Goal: Contribute content: Contribute content

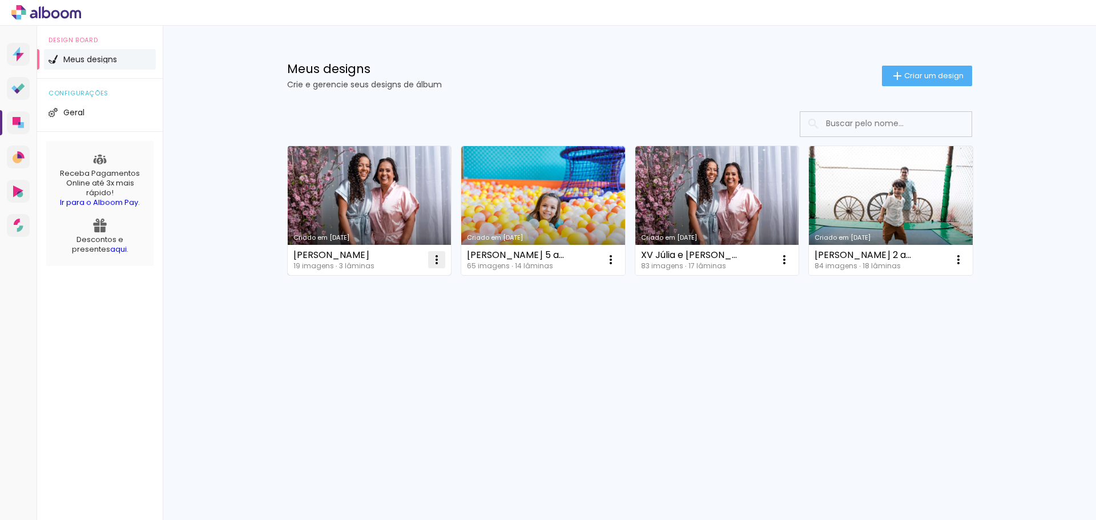
click at [435, 258] on iron-icon at bounding box center [437, 260] width 14 height 14
click at [402, 328] on paper-item "Excluir" at bounding box center [391, 335] width 112 height 23
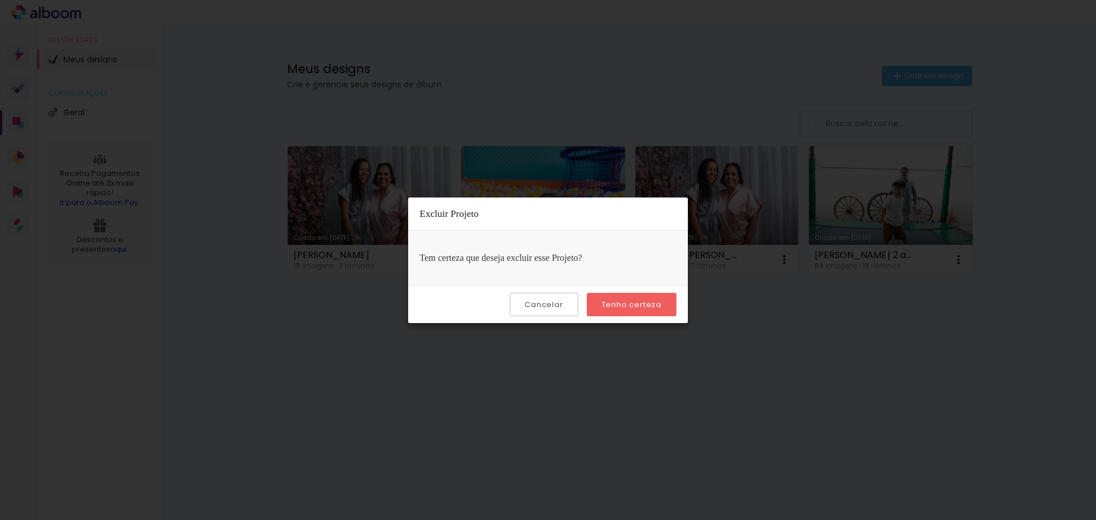
click at [0, 0] on slot "Tenho certeza" at bounding box center [0, 0] width 0 height 0
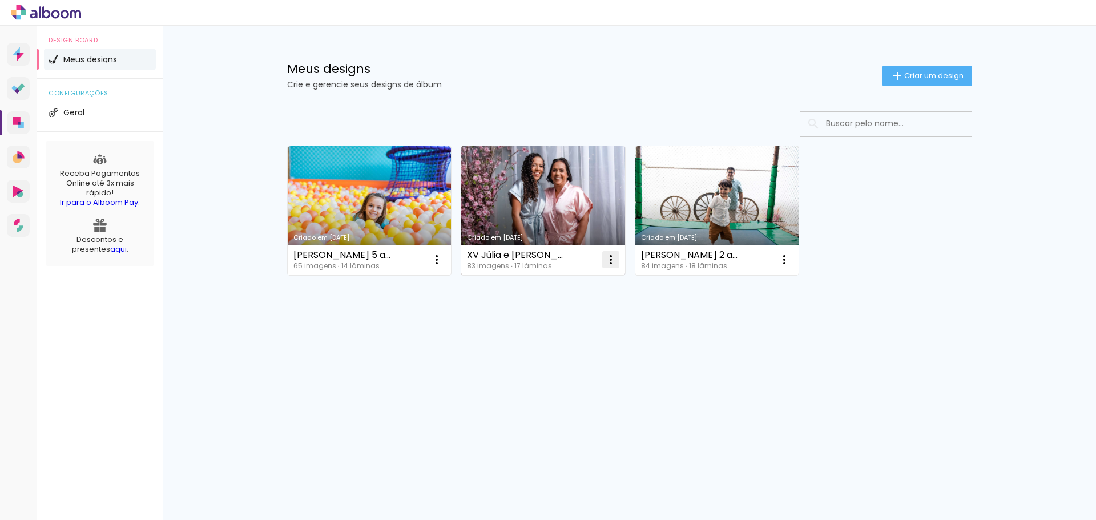
click at [610, 259] on iron-icon at bounding box center [611, 260] width 14 height 14
click at [558, 333] on span "Excluir" at bounding box center [546, 335] width 25 height 8
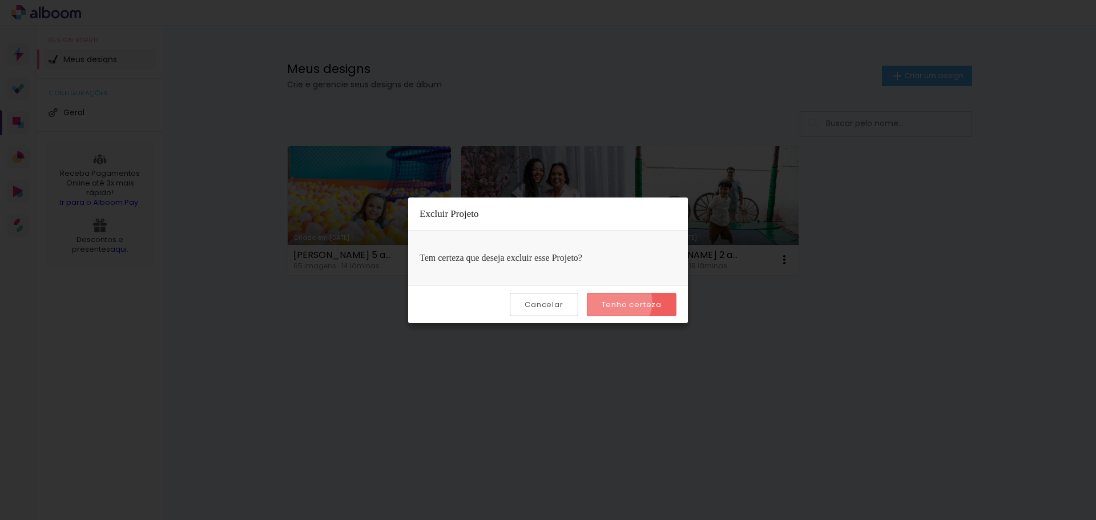
click at [0, 0] on slot "Tenho certeza" at bounding box center [0, 0] width 0 height 0
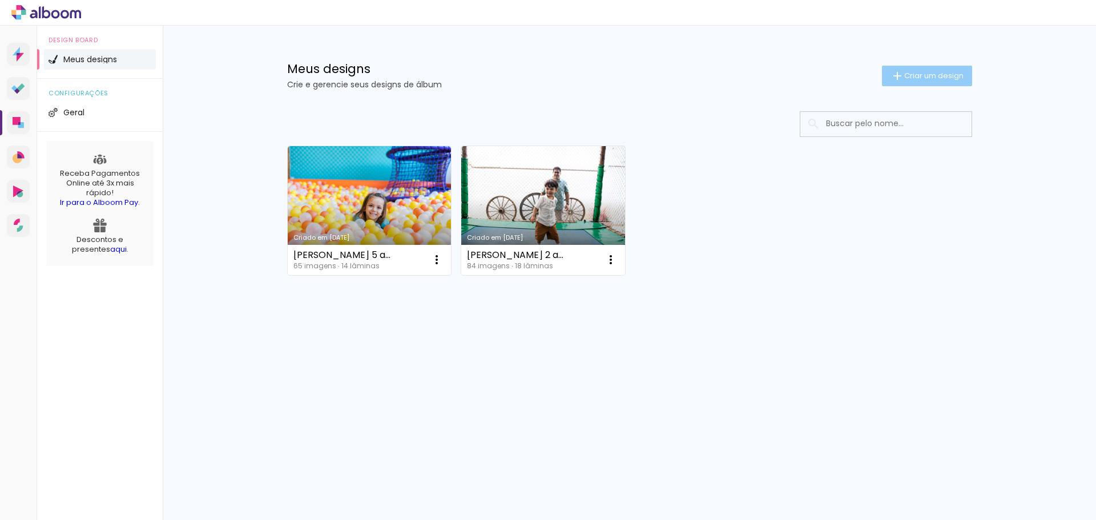
click at [915, 68] on paper-button "Criar um design" at bounding box center [927, 76] width 90 height 21
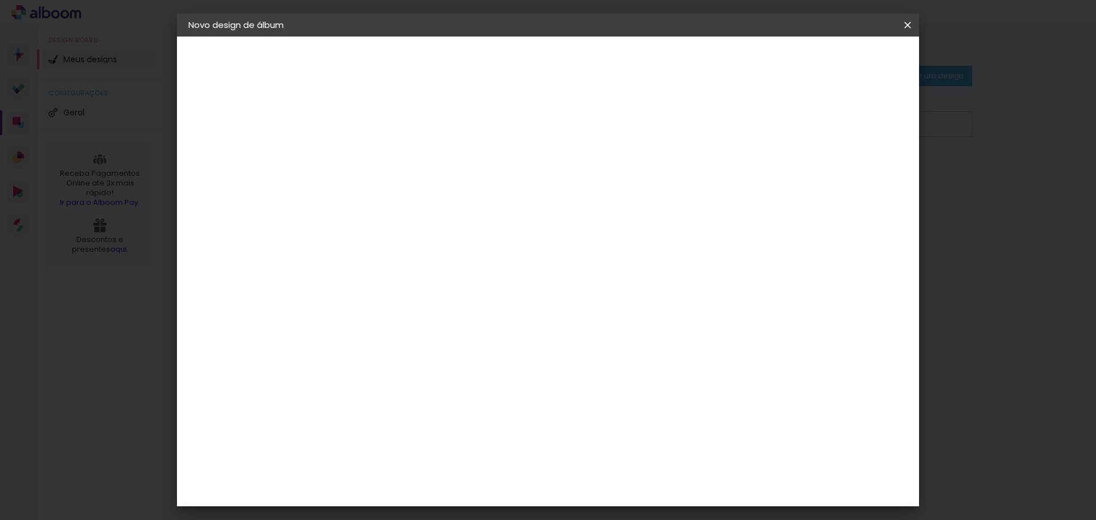
click at [379, 143] on paper-input-container "Título do álbum" at bounding box center [375, 153] width 8 height 29
type input "Crystal 7 anos"
type paper-input "Crystal 7 anos"
click at [0, 0] on slot "Avançar" at bounding box center [0, 0] width 0 height 0
click at [444, 181] on input "[GEOGRAPHIC_DATA]" at bounding box center [400, 182] width 106 height 14
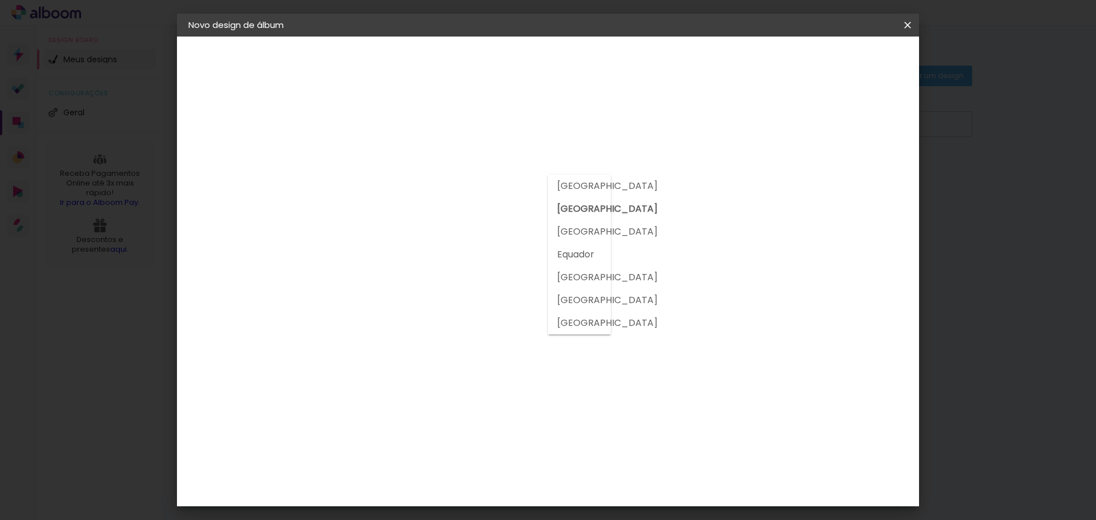
click at [421, 207] on paper-input-container at bounding box center [404, 218] width 123 height 26
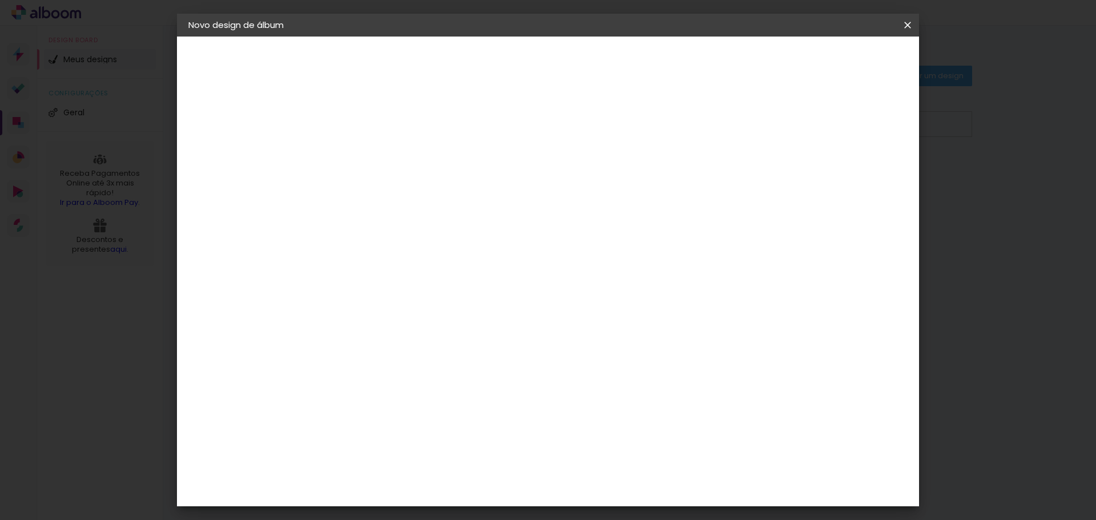
click at [413, 218] on input at bounding box center [404, 217] width 115 height 14
type input "go i"
type paper-input "go i"
click at [396, 257] on div "Go image" at bounding box center [382, 260] width 28 height 18
click at [558, 53] on paper-button "Avançar" at bounding box center [530, 60] width 56 height 19
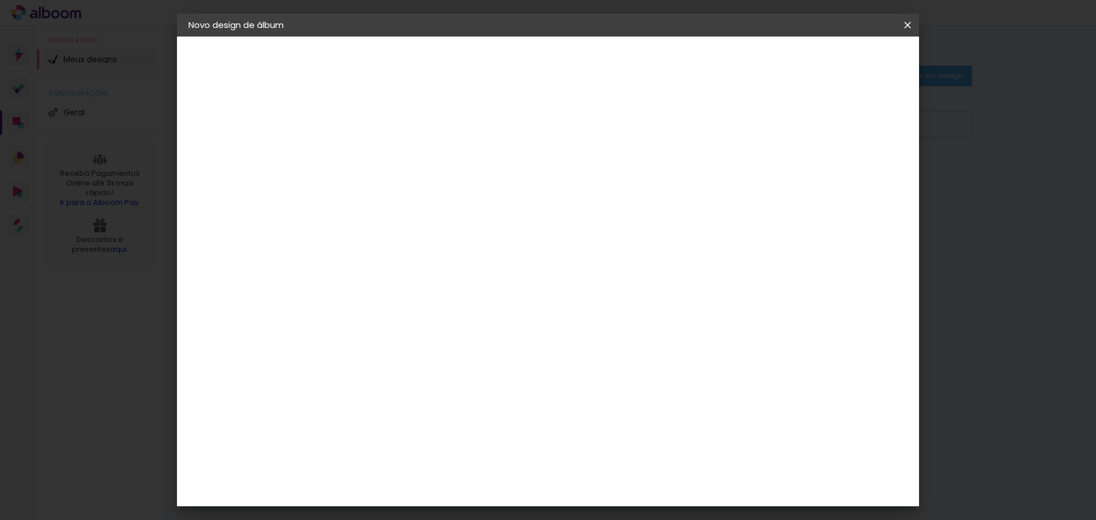
click at [420, 190] on input "text" at bounding box center [397, 199] width 45 height 18
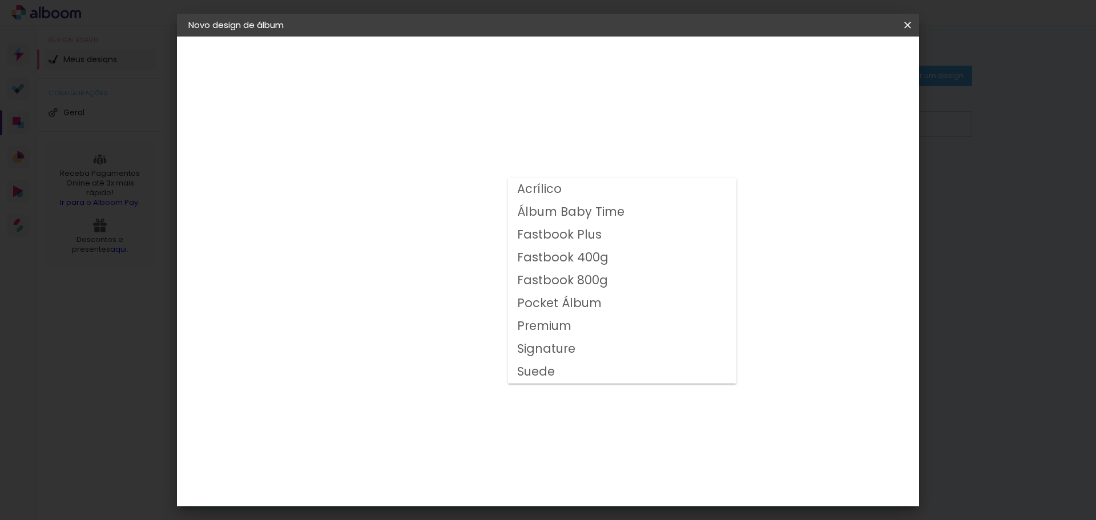
click at [0, 0] on slot "Fastbook 800g" at bounding box center [0, 0] width 0 height 0
type input "Fastbook 800g"
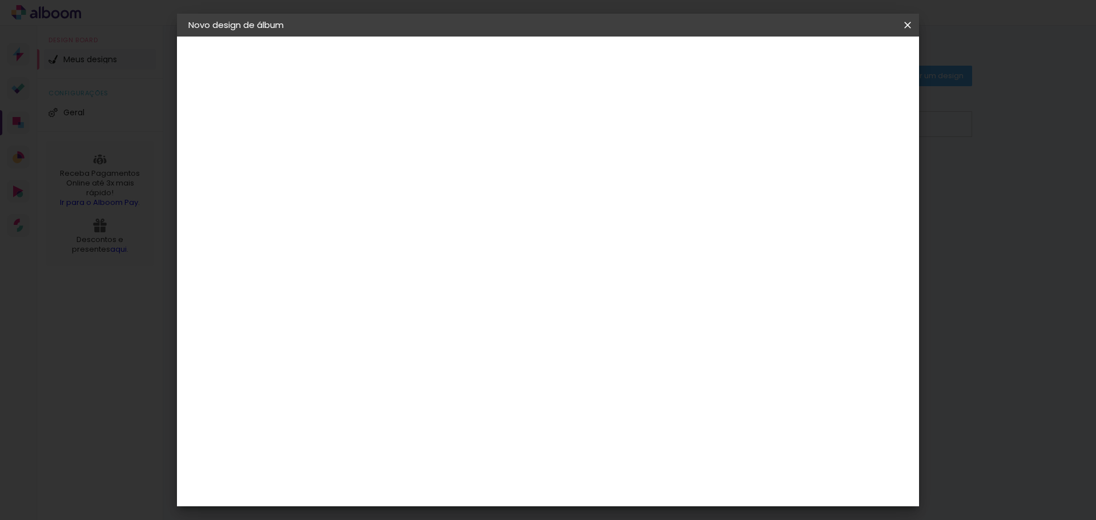
scroll to position [57, 0]
click at [452, 476] on span "25 × 25" at bounding box center [425, 491] width 53 height 30
click at [0, 0] on slot "Avançar" at bounding box center [0, 0] width 0 height 0
click at [772, 121] on div at bounding box center [767, 123] width 10 height 10
type paper-checkbox "on"
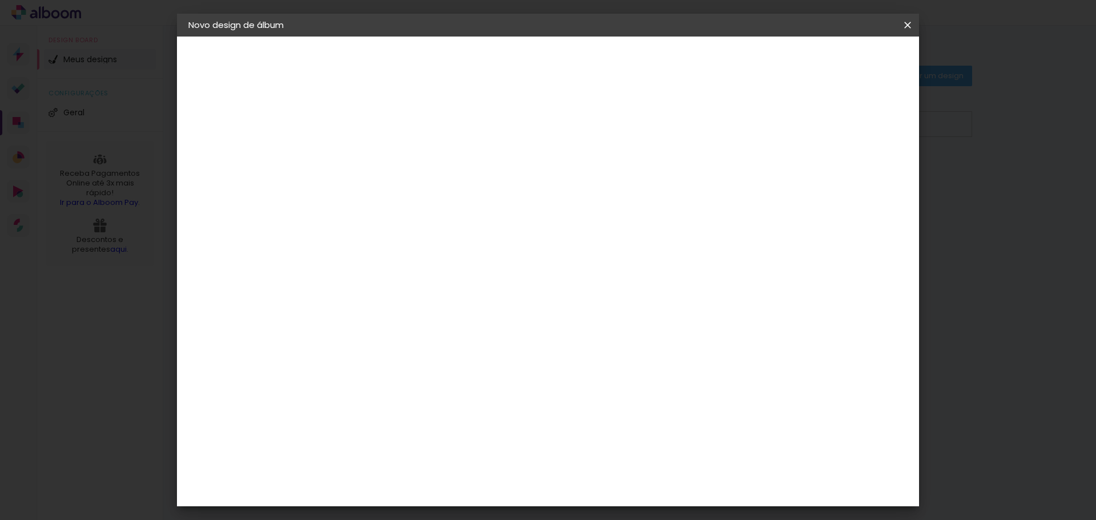
click at [836, 63] on span "Iniciar design" at bounding box center [810, 61] width 52 height 8
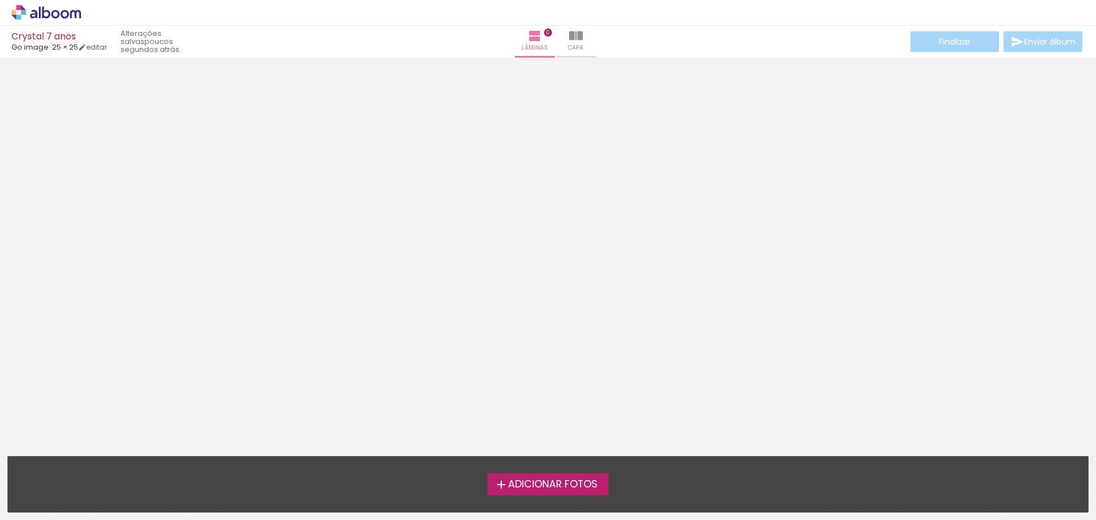
click at [527, 490] on span "Adicionar Fotos" at bounding box center [553, 485] width 90 height 10
click at [0, 0] on input "file" at bounding box center [0, 0] width 0 height 0
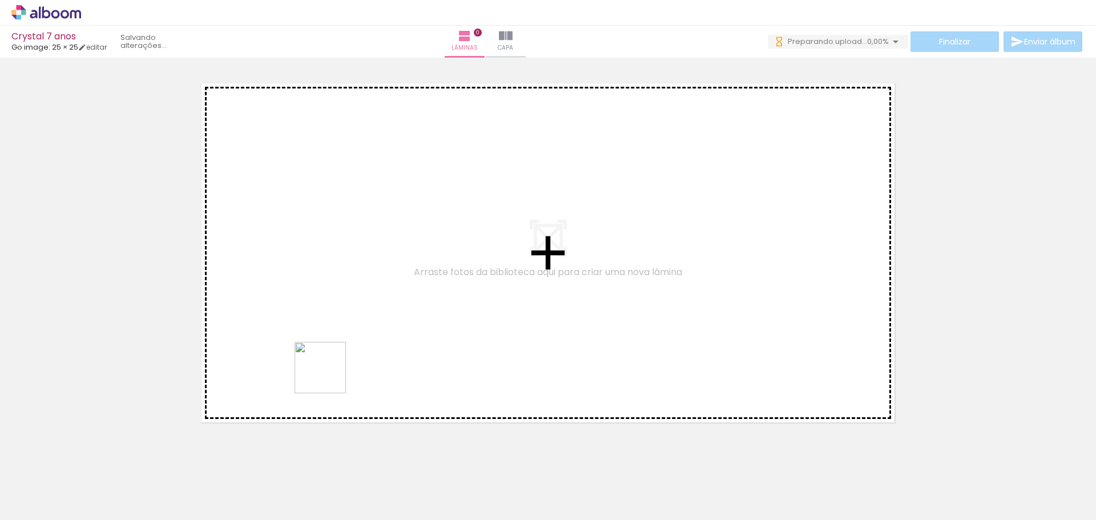
drag, startPoint x: 267, startPoint y: 419, endPoint x: 344, endPoint y: 365, distance: 93.8
click at [344, 365] on quentale-workspace at bounding box center [548, 260] width 1096 height 520
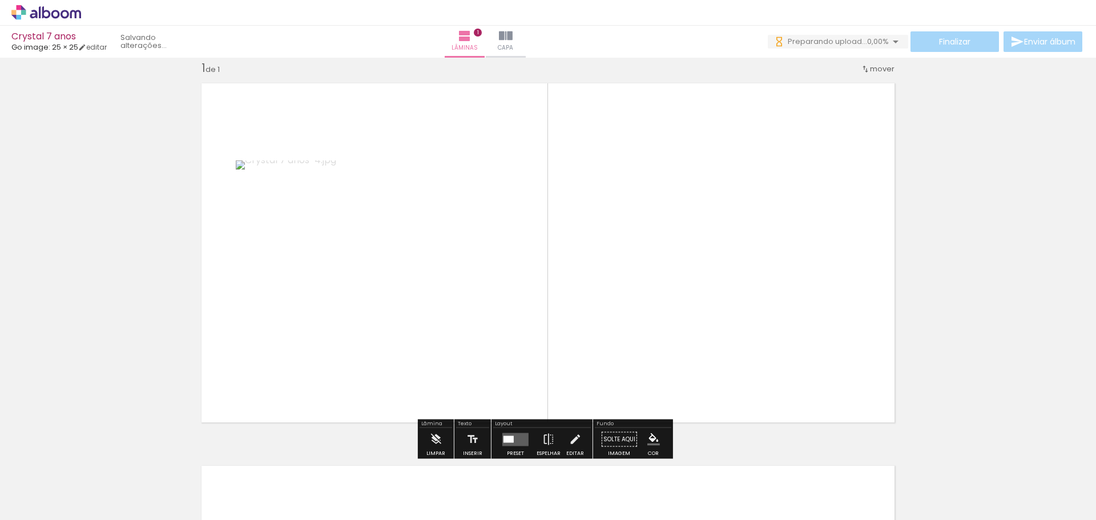
click at [517, 440] on quentale-layouter at bounding box center [515, 439] width 26 height 13
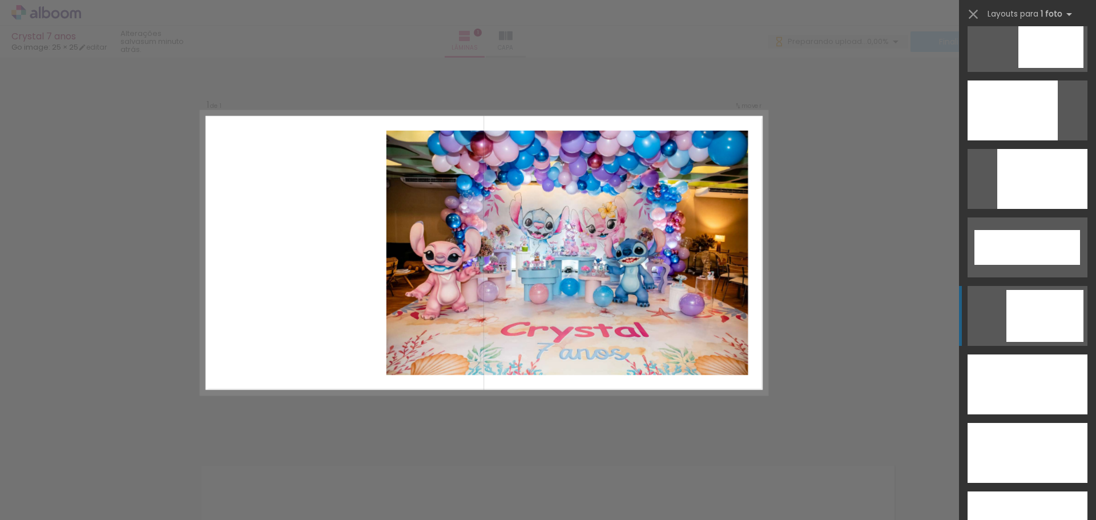
click at [1045, 317] on div at bounding box center [1044, 316] width 77 height 52
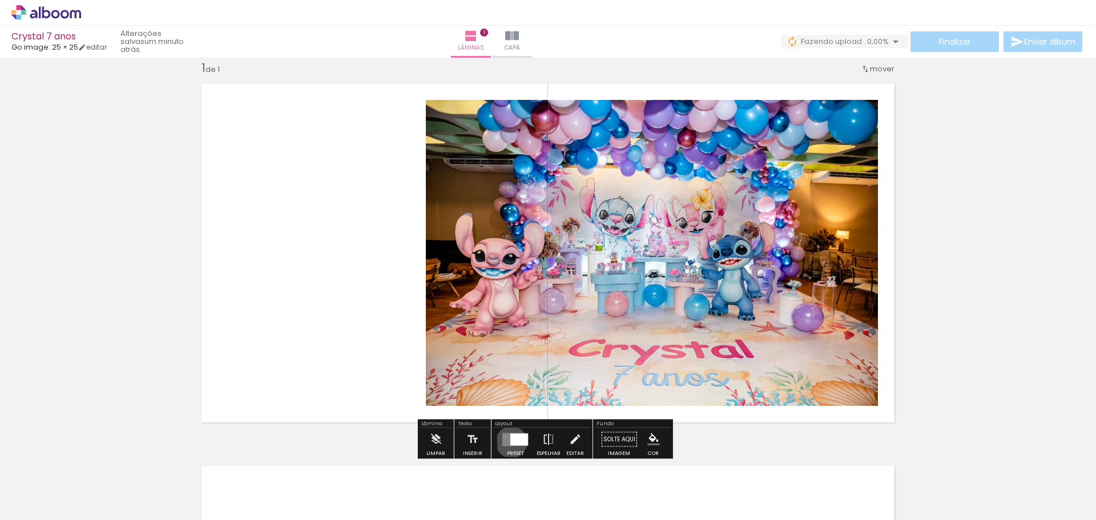
click at [510, 442] on div at bounding box center [519, 439] width 18 height 12
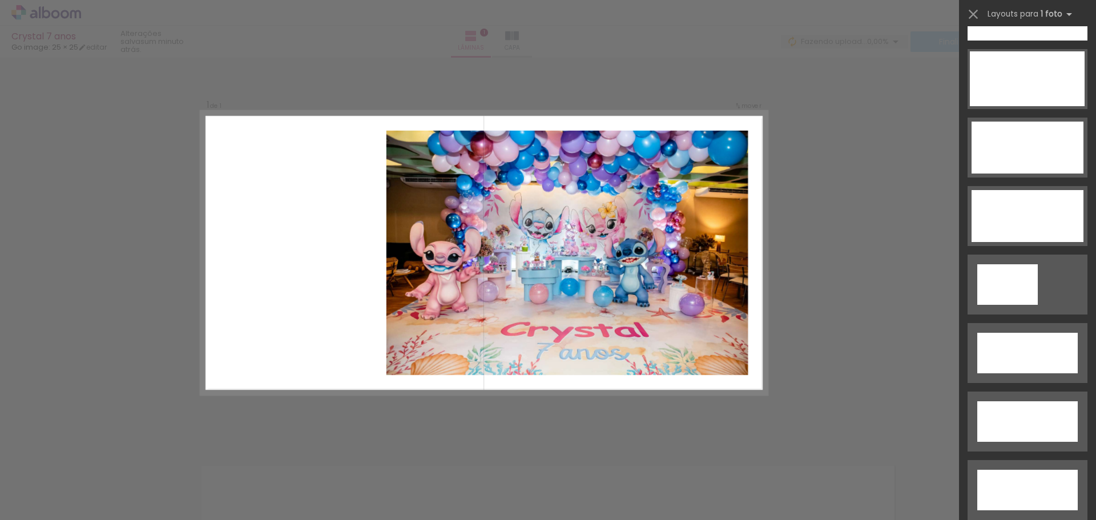
click at [172, 405] on div "Confirmar Cancelar" at bounding box center [548, 439] width 1096 height 792
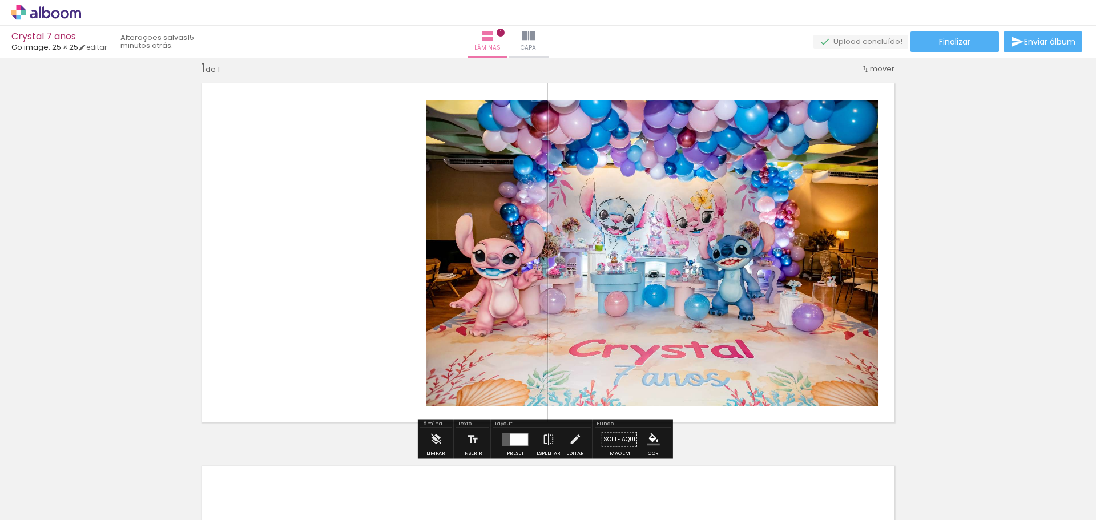
click at [511, 438] on div at bounding box center [519, 439] width 18 height 12
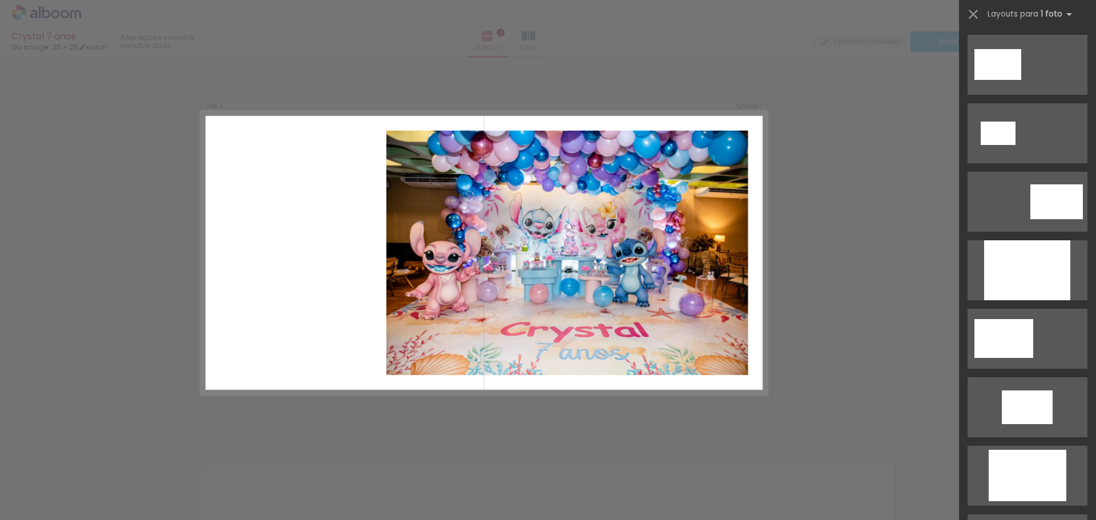
click at [786, 254] on div "Confirmar Cancelar" at bounding box center [548, 439] width 1096 height 792
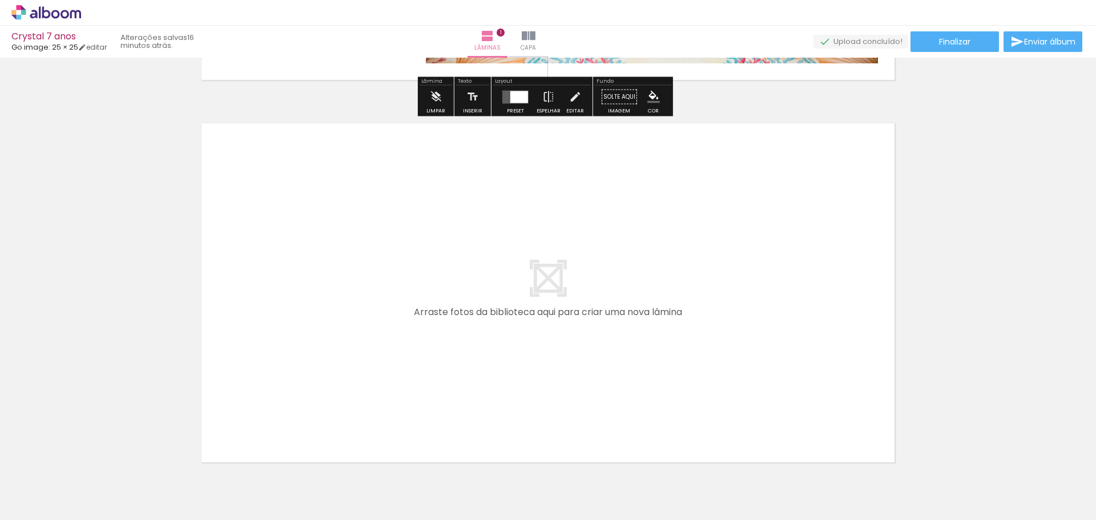
scroll to position [414, 0]
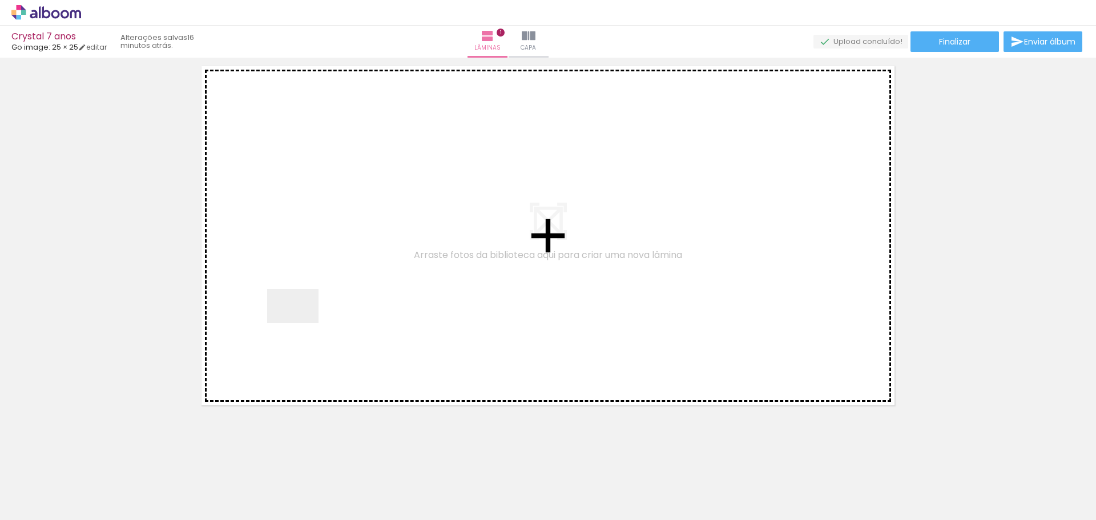
drag, startPoint x: 129, startPoint y: 483, endPoint x: 335, endPoint y: 295, distance: 278.4
click at [335, 295] on quentale-workspace at bounding box center [548, 260] width 1096 height 520
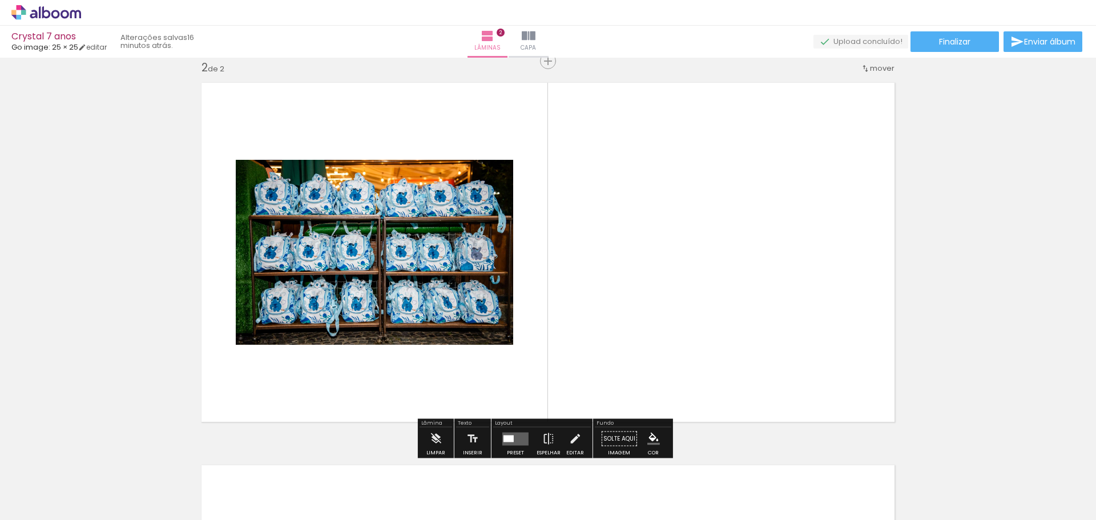
scroll to position [397, 0]
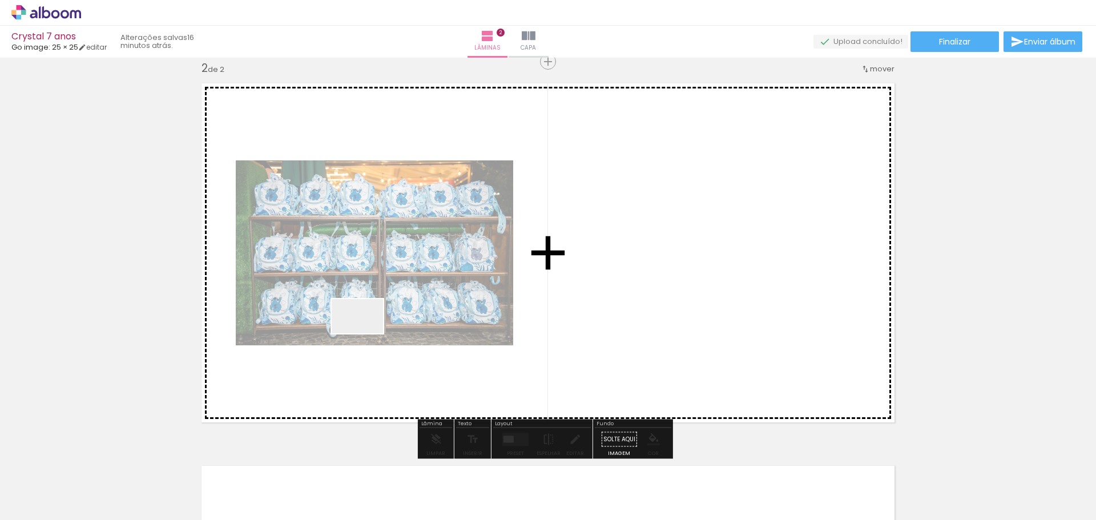
drag, startPoint x: 252, startPoint y: 486, endPoint x: 356, endPoint y: 412, distance: 127.2
click at [368, 330] on quentale-workspace at bounding box center [548, 260] width 1096 height 520
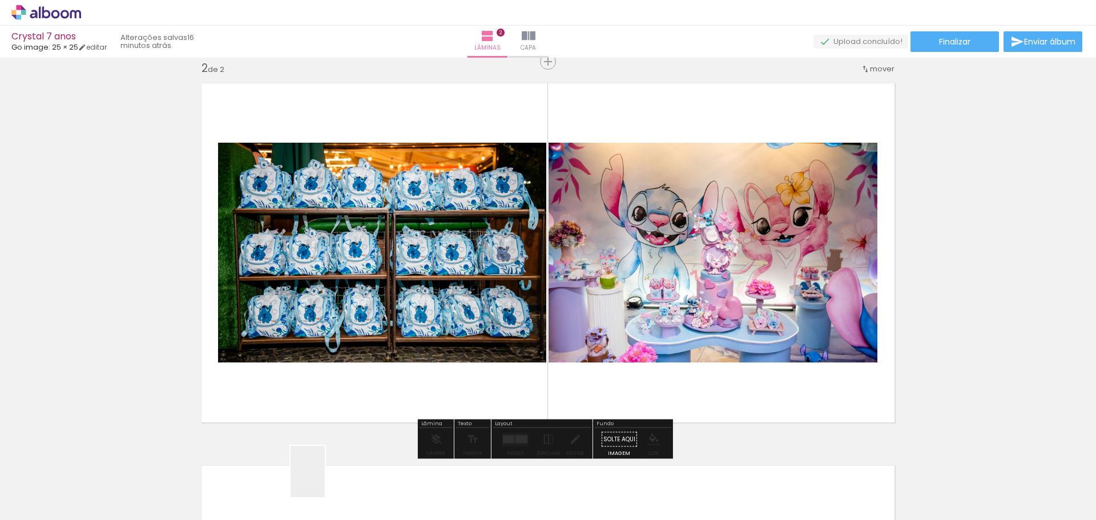
drag, startPoint x: 325, startPoint y: 486, endPoint x: 375, endPoint y: 461, distance: 55.7
click at [390, 365] on quentale-workspace at bounding box center [548, 260] width 1096 height 520
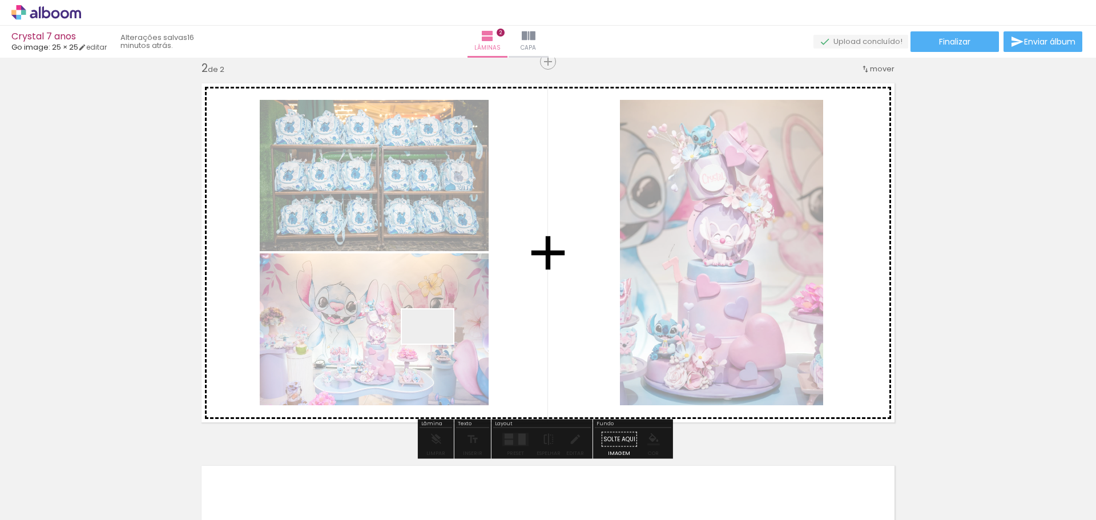
drag, startPoint x: 375, startPoint y: 484, endPoint x: 449, endPoint y: 393, distance: 117.6
click at [439, 337] on quentale-workspace at bounding box center [548, 260] width 1096 height 520
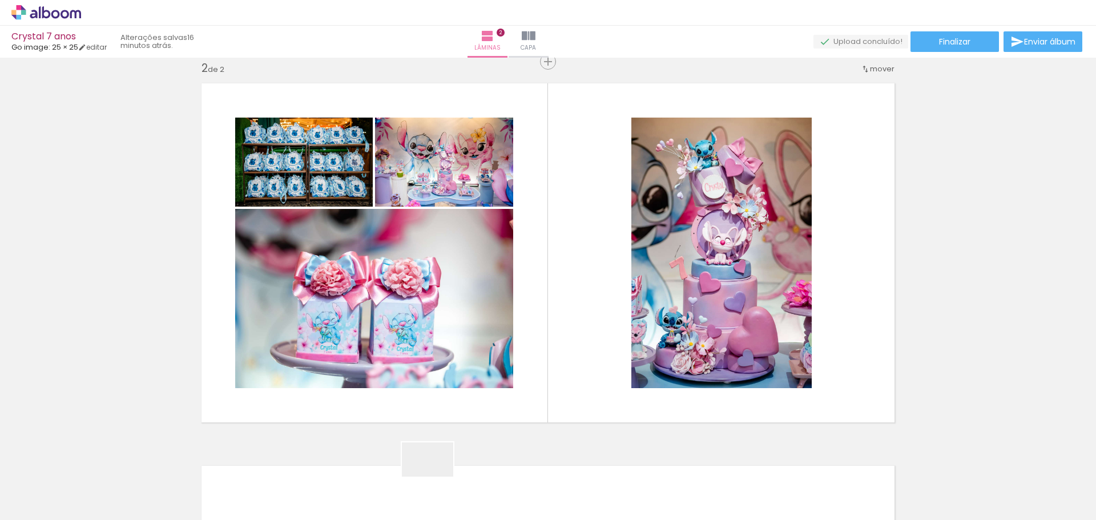
drag, startPoint x: 431, startPoint y: 486, endPoint x: 504, endPoint y: 361, distance: 144.3
click at [501, 365] on quentale-workspace at bounding box center [548, 260] width 1096 height 520
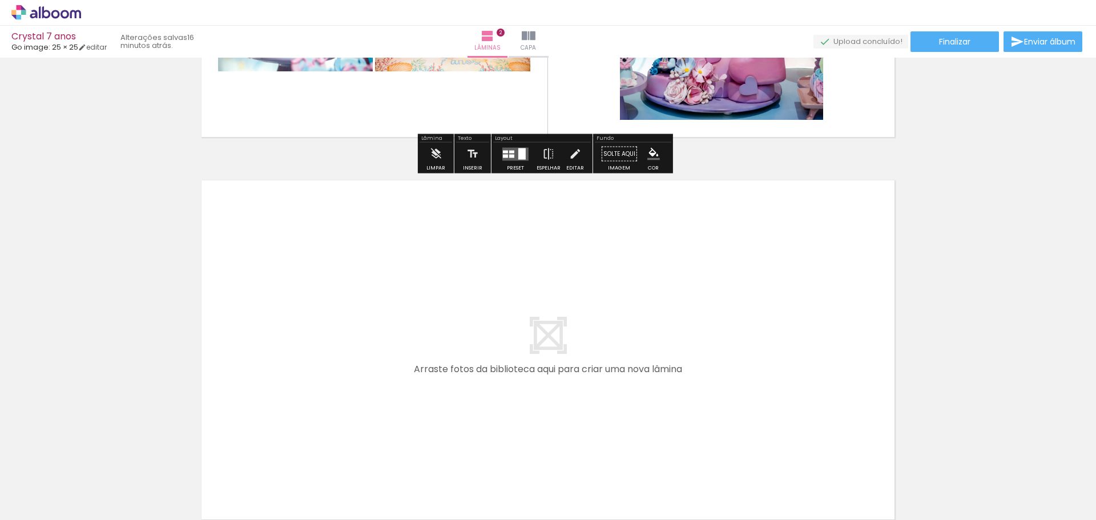
scroll to position [740, 0]
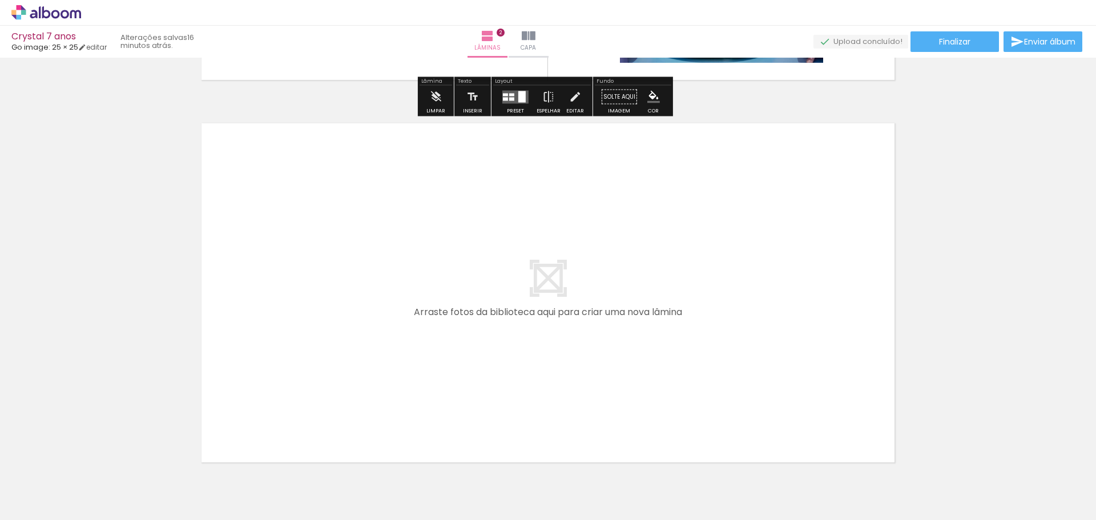
drag, startPoint x: 495, startPoint y: 357, endPoint x: 491, endPoint y: 328, distance: 29.4
click at [491, 328] on quentale-workspace at bounding box center [548, 260] width 1096 height 520
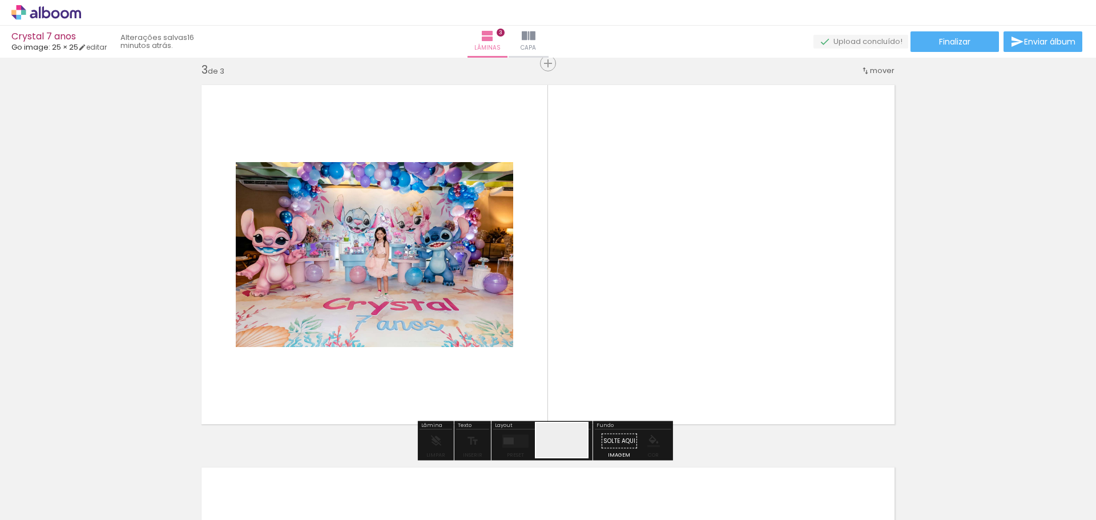
scroll to position [780, 0]
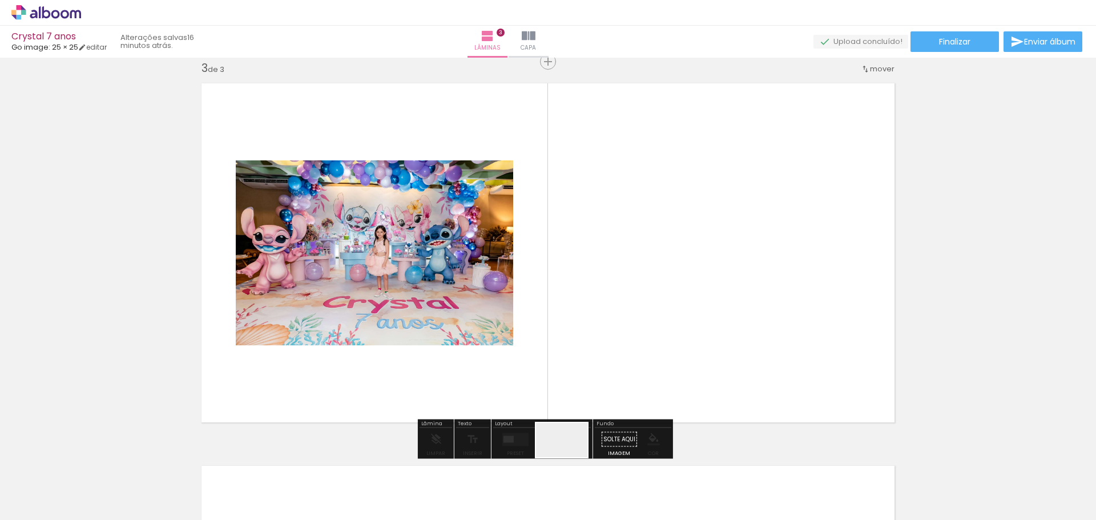
drag, startPoint x: 557, startPoint y: 501, endPoint x: 601, endPoint y: 413, distance: 98.0
click at [579, 347] on quentale-workspace at bounding box center [548, 260] width 1096 height 520
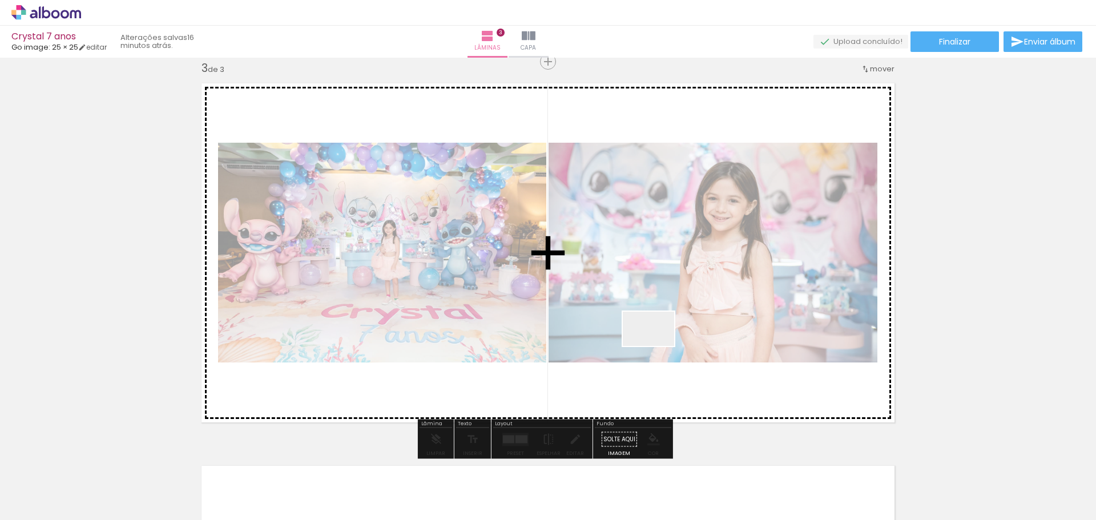
drag, startPoint x: 637, startPoint y: 465, endPoint x: 659, endPoint y: 312, distance: 154.1
click at [659, 312] on quentale-workspace at bounding box center [548, 260] width 1096 height 520
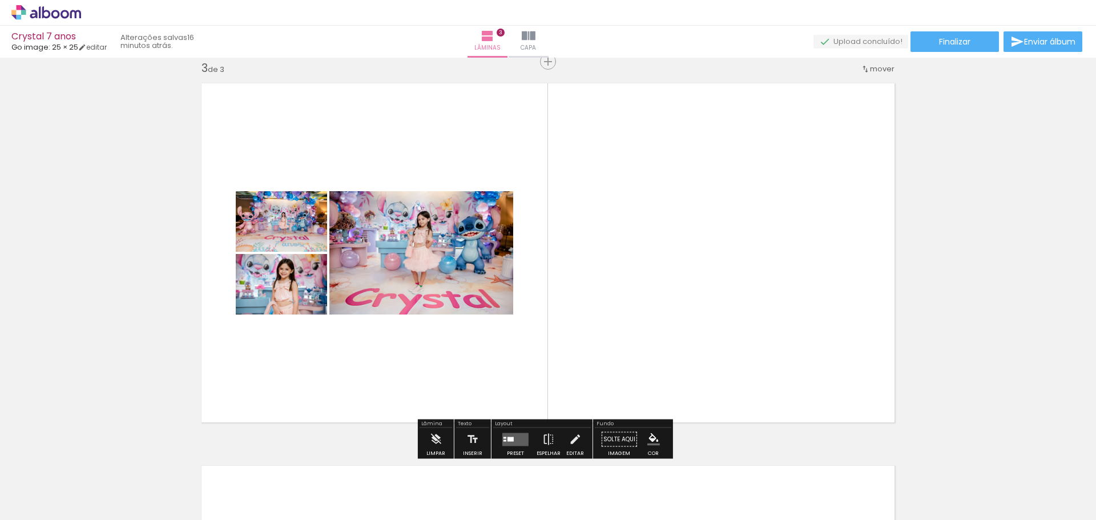
drag, startPoint x: 694, startPoint y: 482, endPoint x: 744, endPoint y: 437, distance: 67.1
click at [707, 315] on quentale-workspace at bounding box center [548, 260] width 1096 height 520
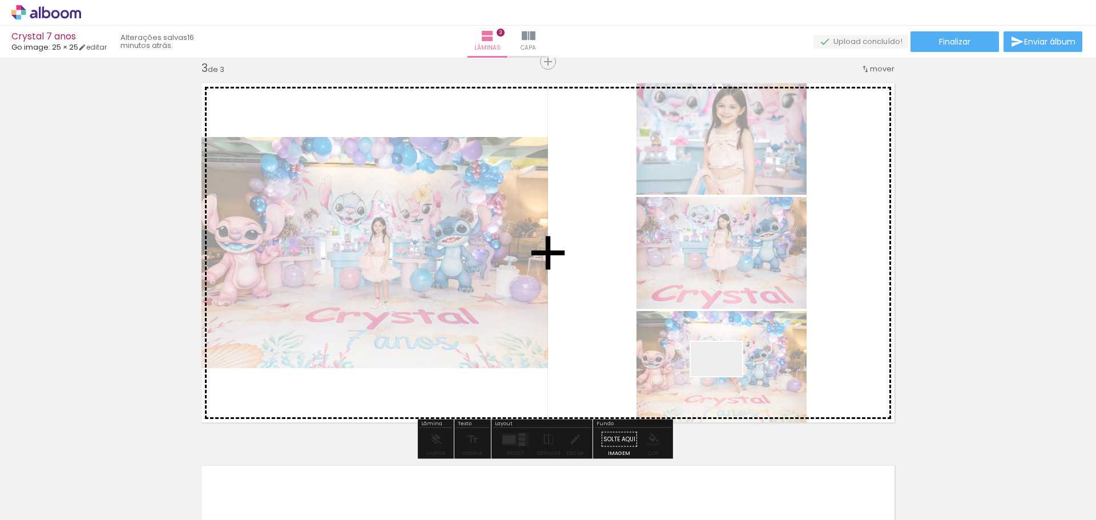
drag, startPoint x: 766, startPoint y: 472, endPoint x: 768, endPoint y: 448, distance: 24.6
click at [718, 331] on quentale-workspace at bounding box center [548, 260] width 1096 height 520
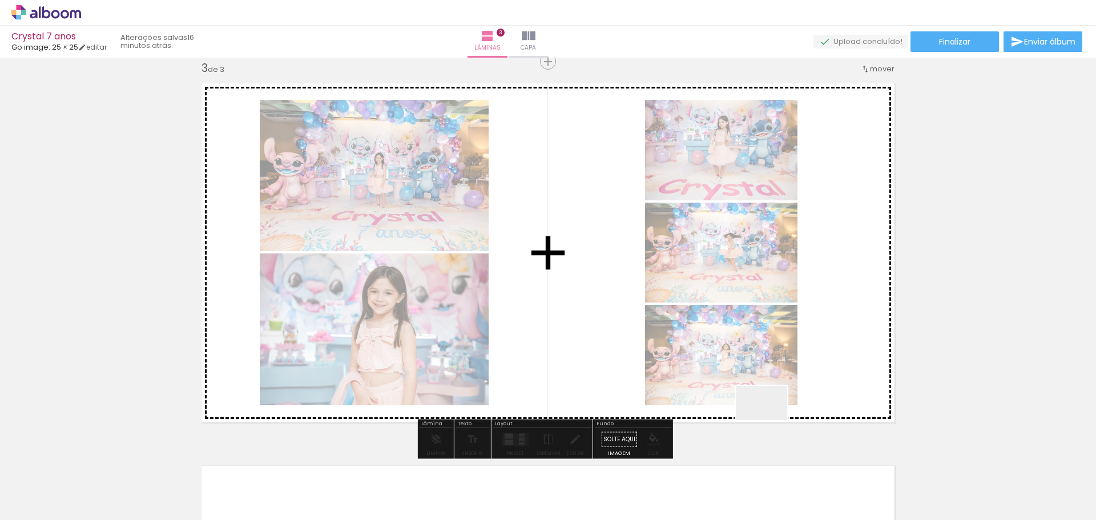
drag, startPoint x: 806, startPoint y: 480, endPoint x: 671, endPoint y: 322, distance: 207.3
click at [690, 337] on quentale-workspace at bounding box center [548, 260] width 1096 height 520
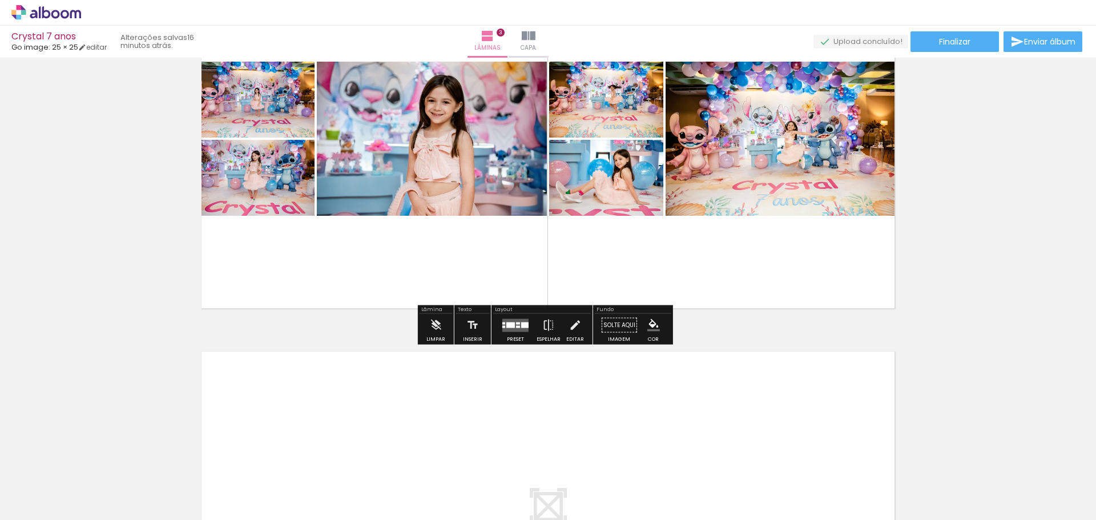
scroll to position [951, 0]
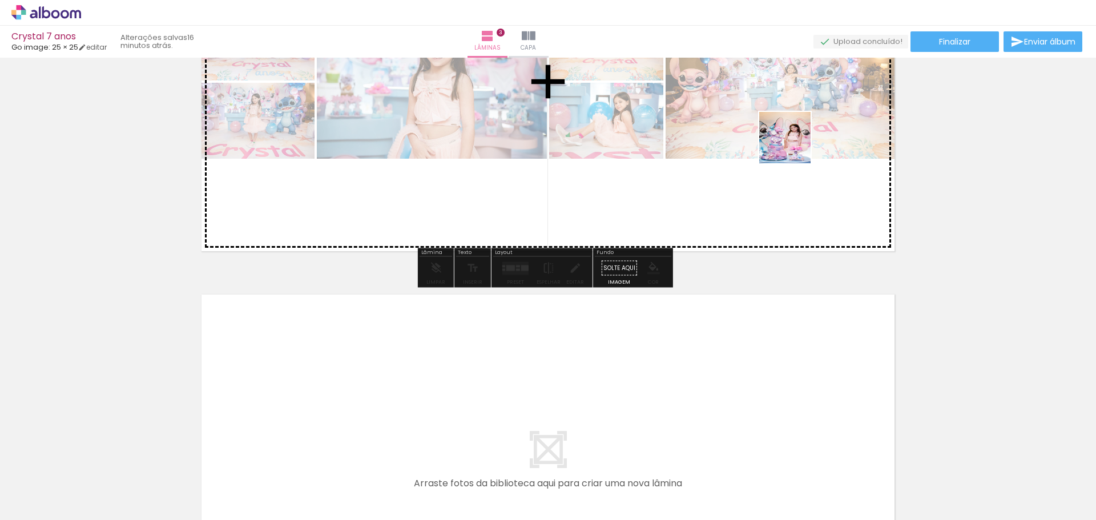
drag, startPoint x: 889, startPoint y: 480, endPoint x: 816, endPoint y: 226, distance: 264.3
click at [792, 142] on quentale-workspace at bounding box center [548, 260] width 1096 height 520
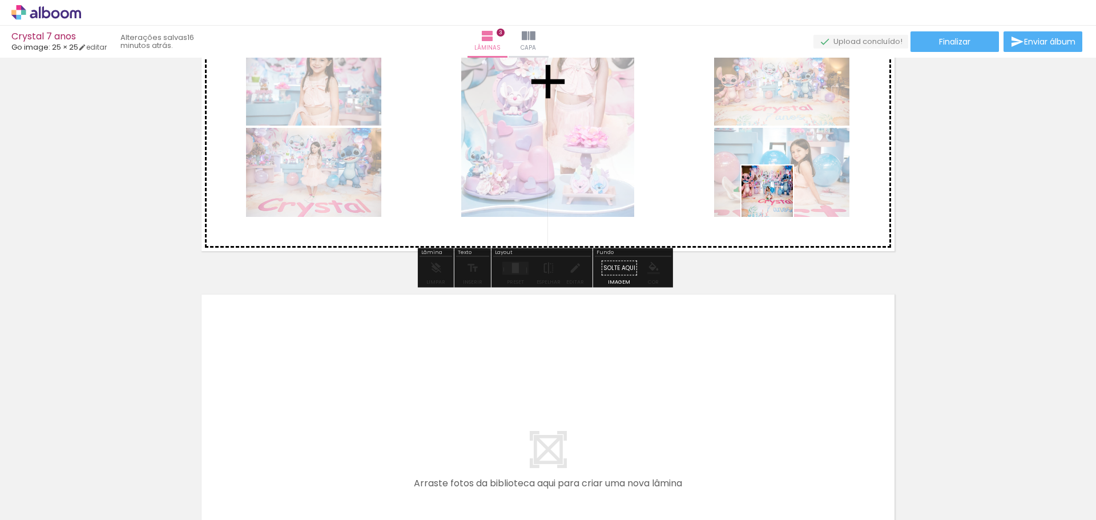
drag, startPoint x: 936, startPoint y: 470, endPoint x: 758, endPoint y: 186, distance: 336.3
click at [763, 183] on quentale-workspace at bounding box center [548, 260] width 1096 height 520
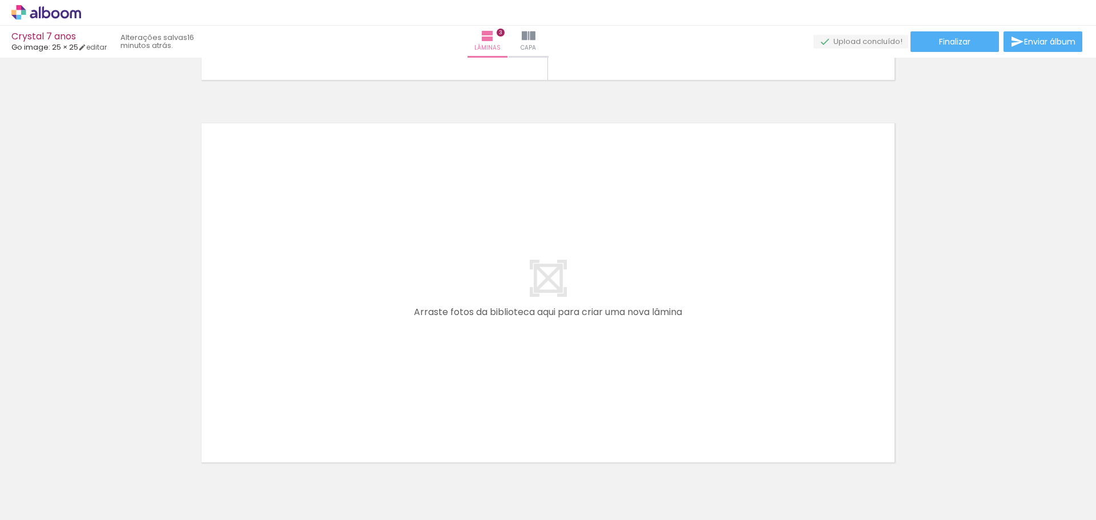
scroll to position [0, 589]
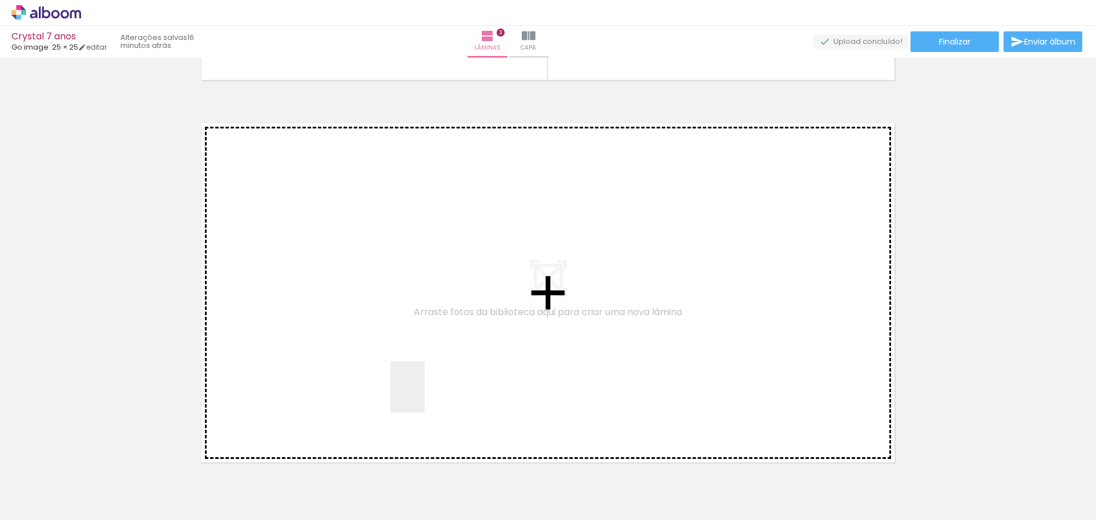
drag, startPoint x: 421, startPoint y: 477, endPoint x: 429, endPoint y: 317, distance: 160.0
click at [429, 317] on quentale-workspace at bounding box center [548, 260] width 1096 height 520
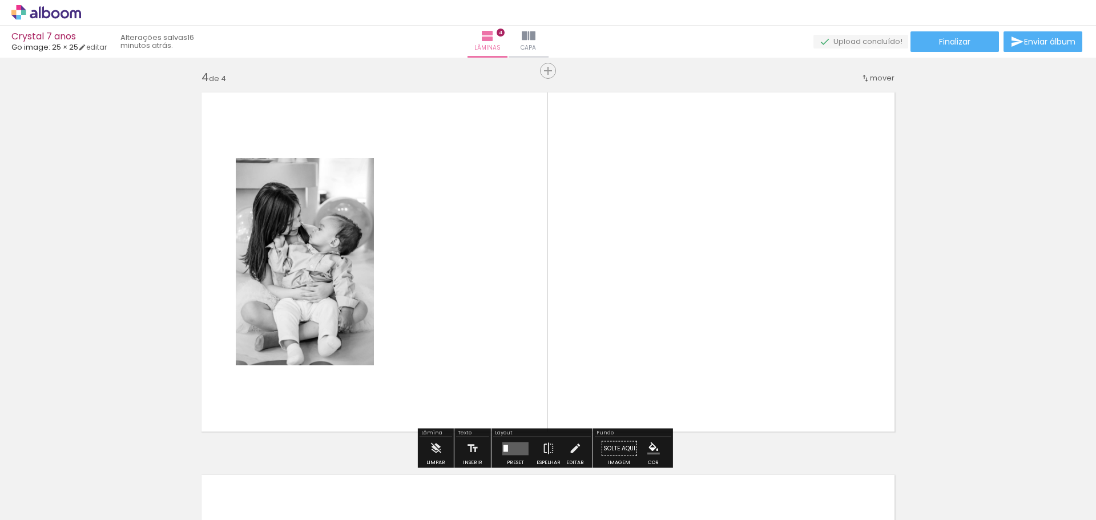
scroll to position [1162, 0]
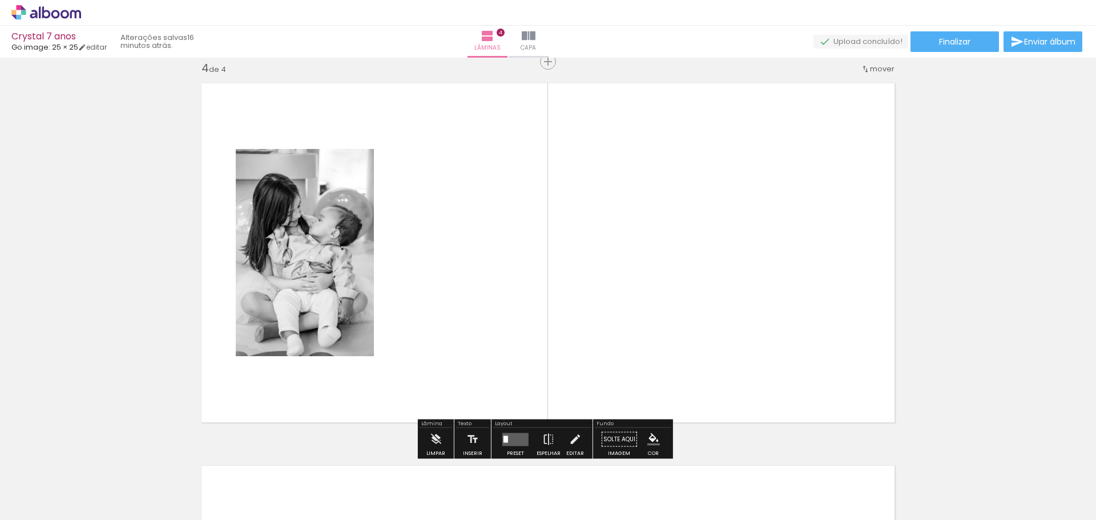
drag, startPoint x: 490, startPoint y: 472, endPoint x: 533, endPoint y: 364, distance: 116.4
click at [512, 291] on quentale-workspace at bounding box center [548, 260] width 1096 height 520
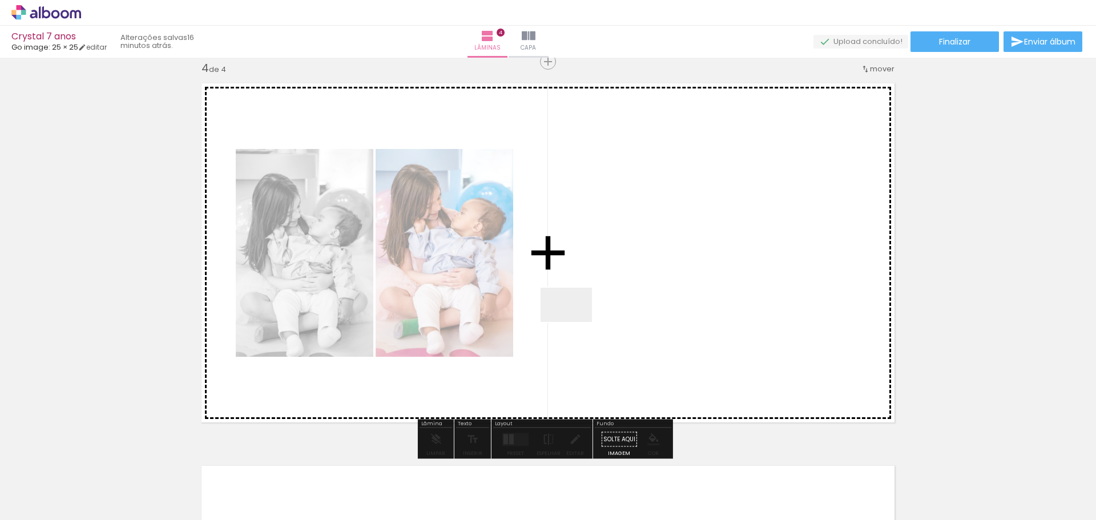
drag, startPoint x: 554, startPoint y: 482, endPoint x: 595, endPoint y: 282, distance: 204.1
click at [595, 282] on quentale-workspace at bounding box center [548, 260] width 1096 height 520
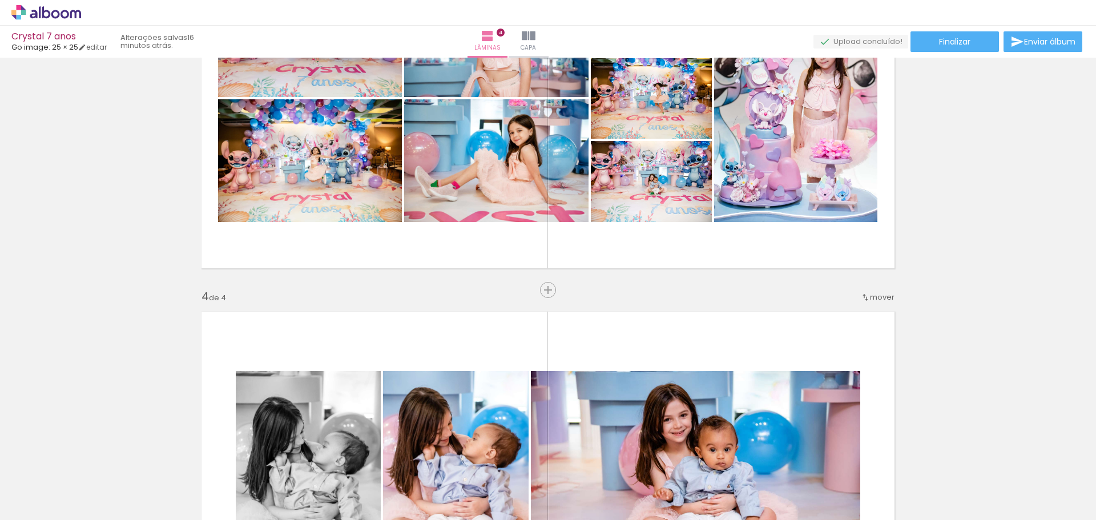
scroll to position [877, 0]
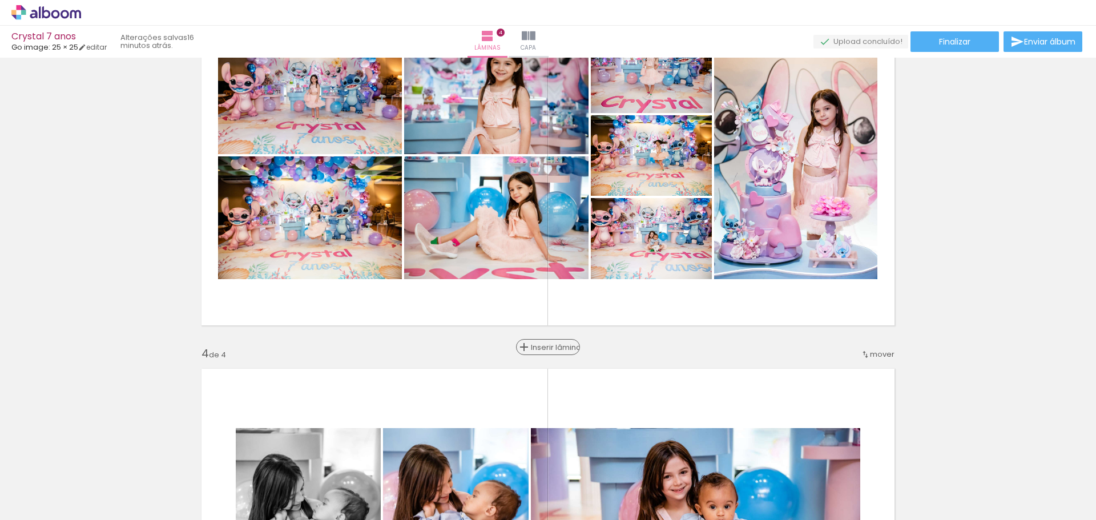
click at [548, 349] on span "Inserir lâmina" at bounding box center [553, 347] width 45 height 7
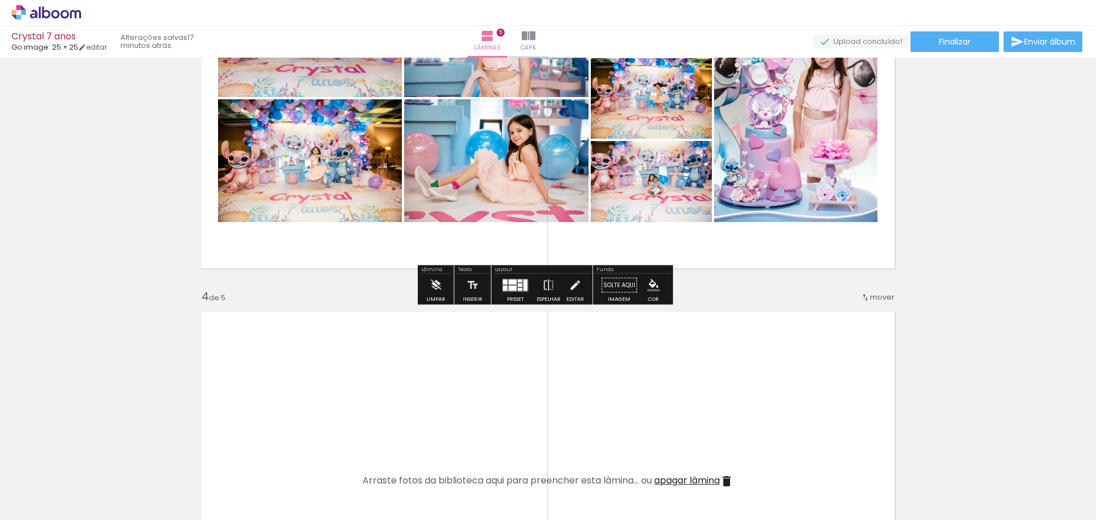
scroll to position [991, 0]
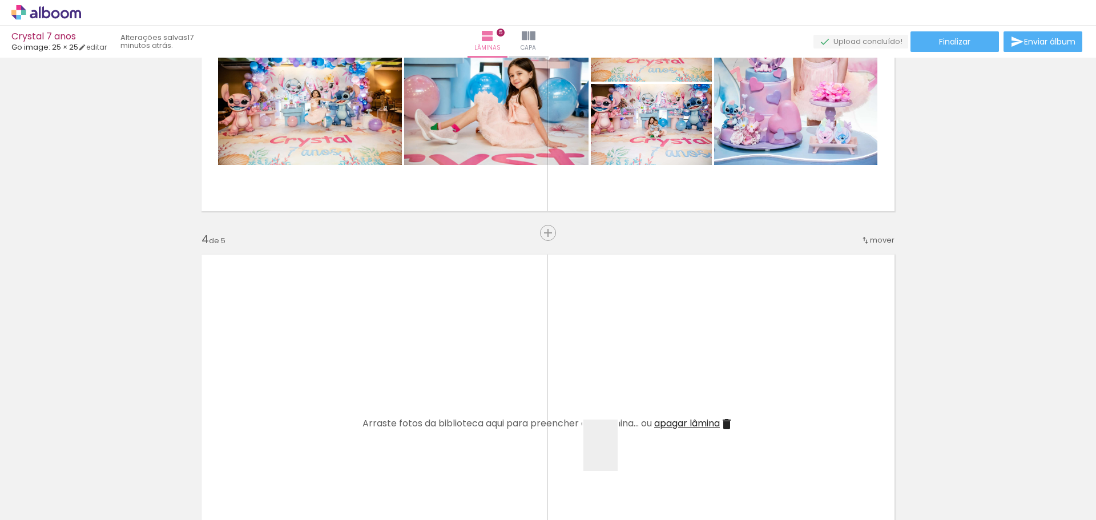
drag, startPoint x: 621, startPoint y: 469, endPoint x: 638, endPoint y: 411, distance: 60.3
click at [626, 366] on quentale-workspace at bounding box center [548, 260] width 1096 height 520
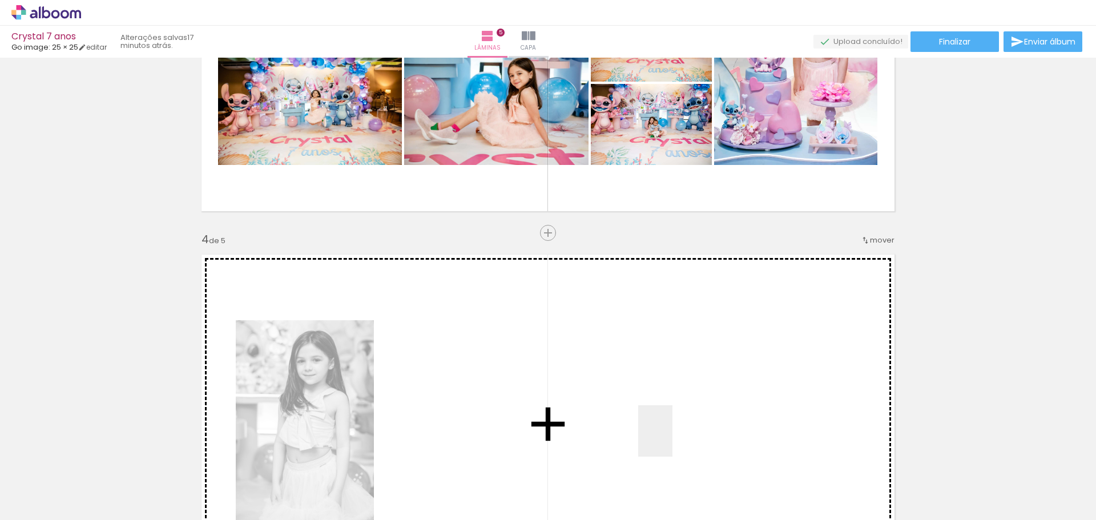
drag, startPoint x: 672, startPoint y: 478, endPoint x: 678, endPoint y: 353, distance: 124.6
click at [678, 353] on quentale-workspace at bounding box center [548, 260] width 1096 height 520
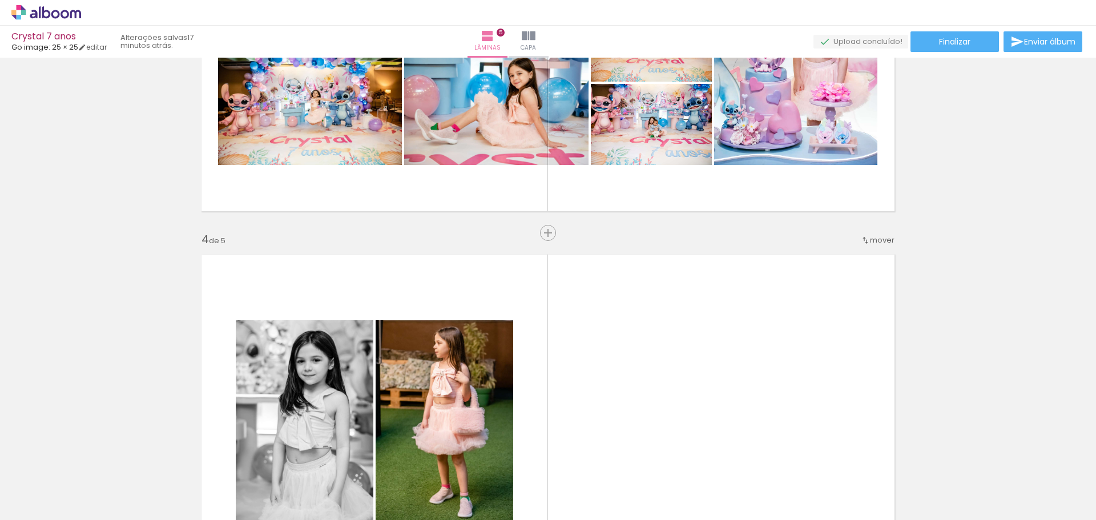
drag, startPoint x: 747, startPoint y: 485, endPoint x: 774, endPoint y: 464, distance: 33.8
click at [746, 371] on quentale-workspace at bounding box center [548, 260] width 1096 height 520
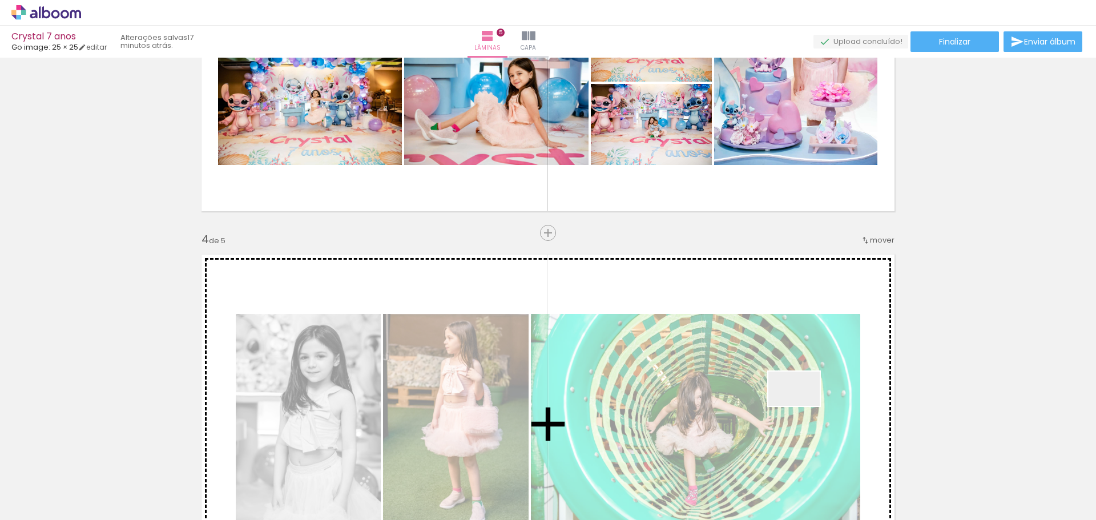
drag, startPoint x: 797, startPoint y: 457, endPoint x: 805, endPoint y: 382, distance: 75.2
click at [805, 382] on quentale-workspace at bounding box center [548, 260] width 1096 height 520
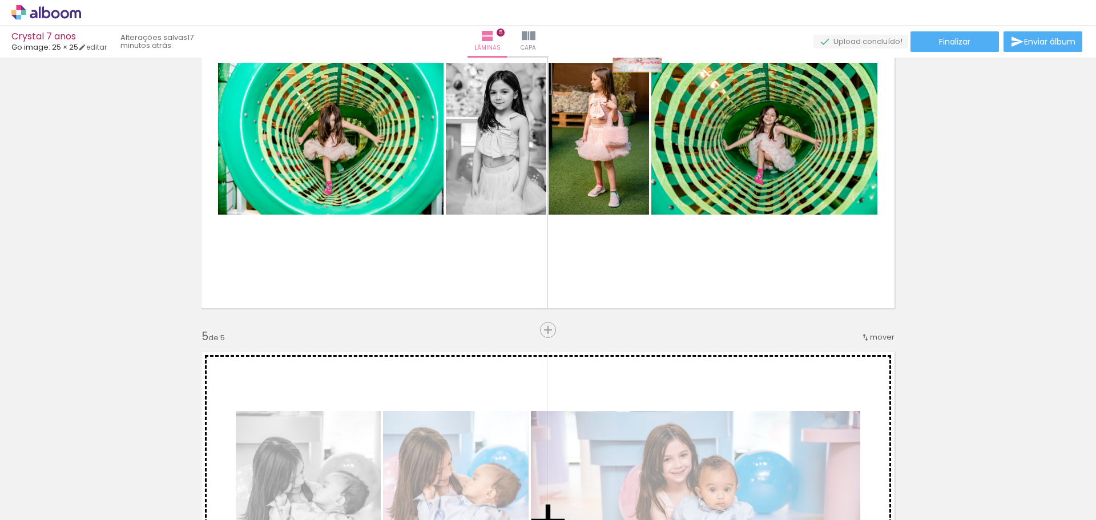
scroll to position [1391, 0]
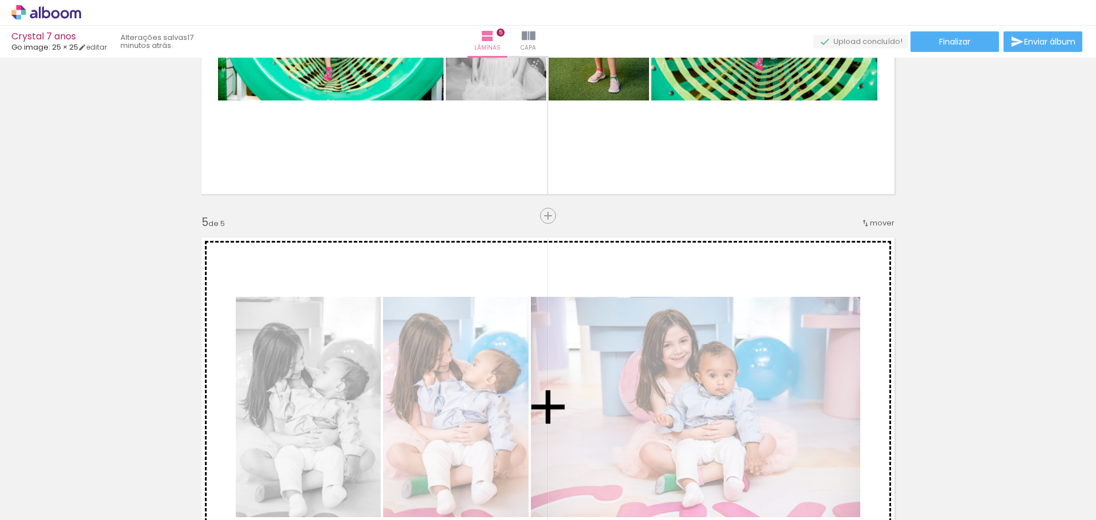
drag, startPoint x: 647, startPoint y: 191, endPoint x: 601, endPoint y: 375, distance: 188.9
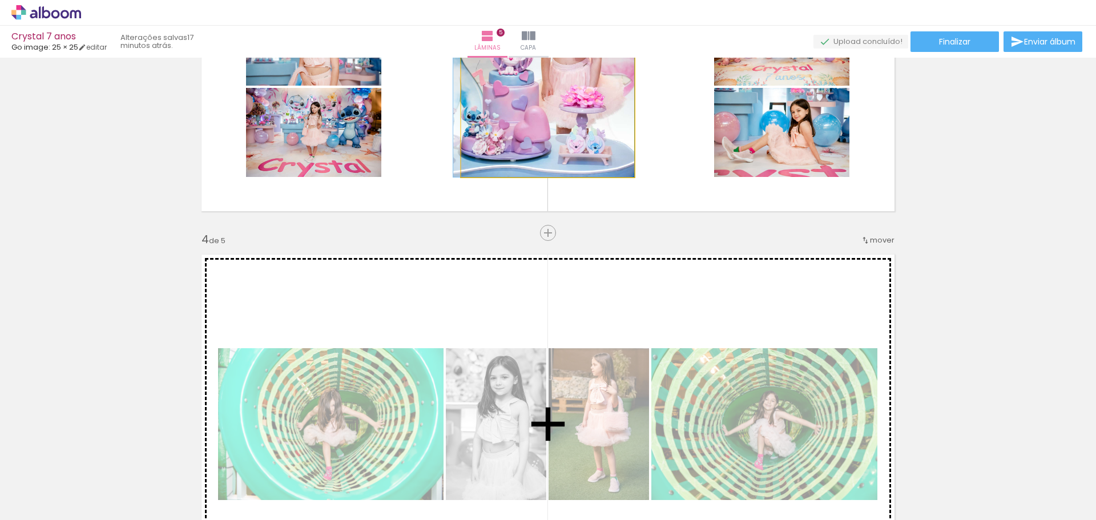
scroll to position [1048, 0]
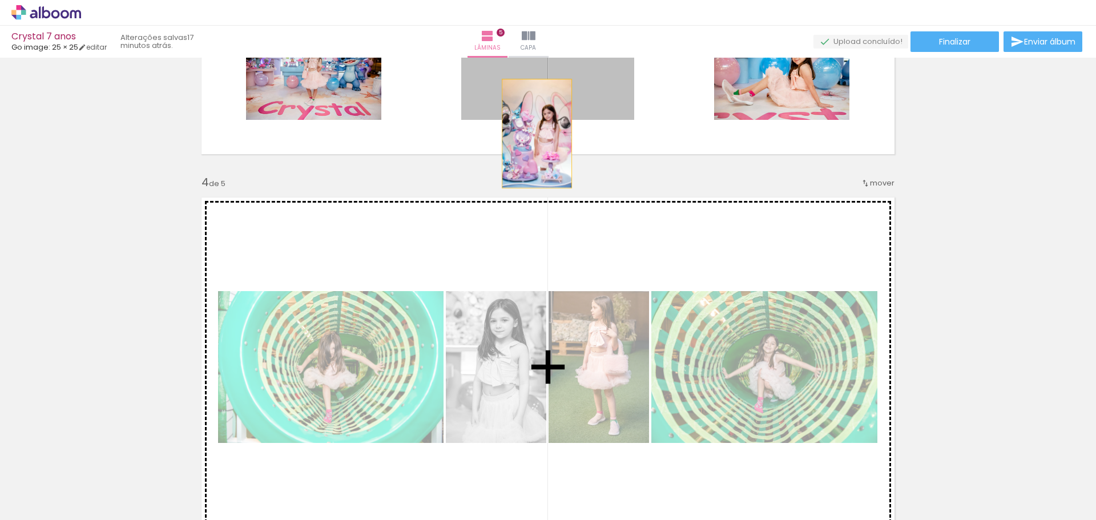
drag, startPoint x: 601, startPoint y: 212, endPoint x: 533, endPoint y: 362, distance: 164.5
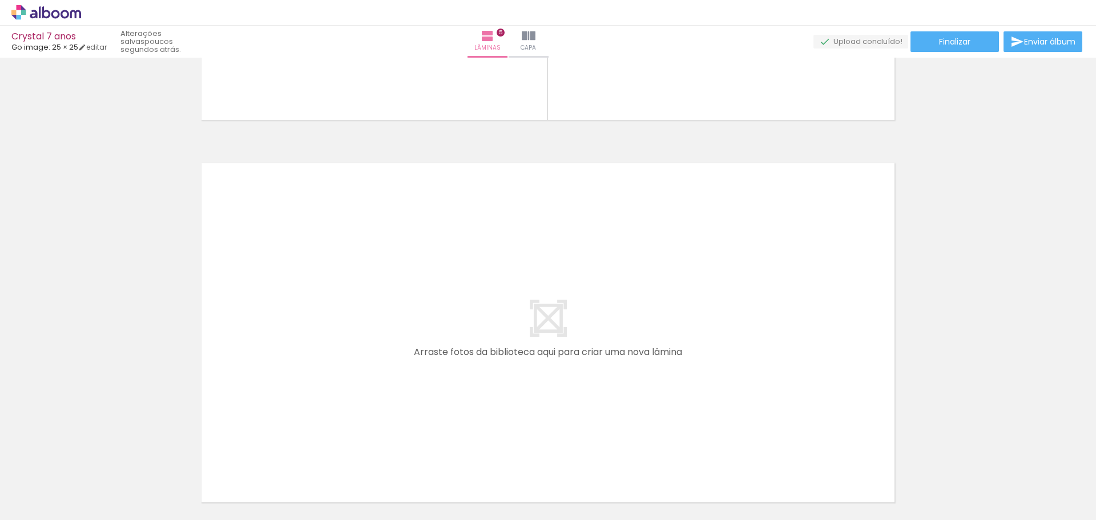
scroll to position [1904, 0]
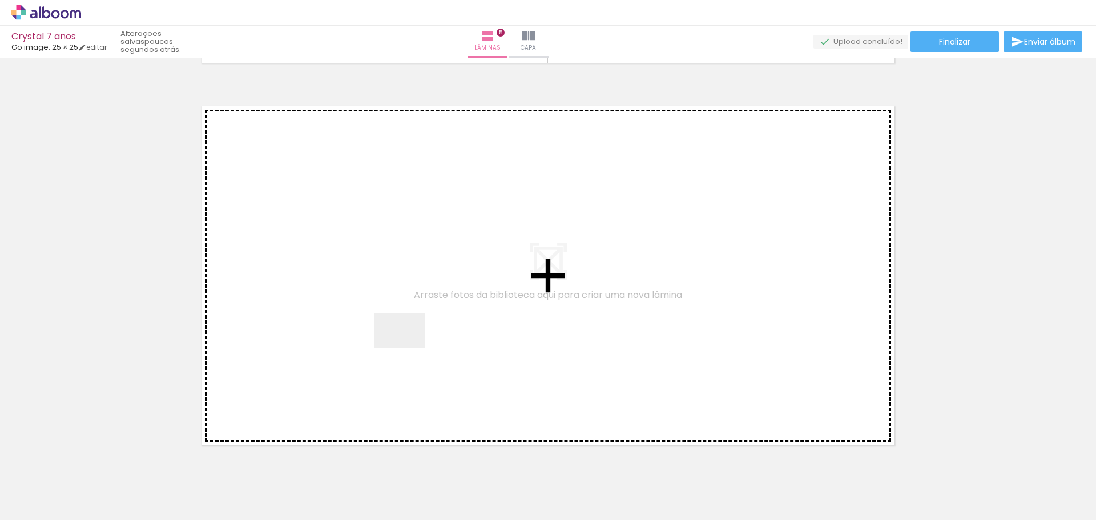
drag, startPoint x: 410, startPoint y: 487, endPoint x: 438, endPoint y: 451, distance: 45.6
click at [408, 343] on quentale-workspace at bounding box center [548, 260] width 1096 height 520
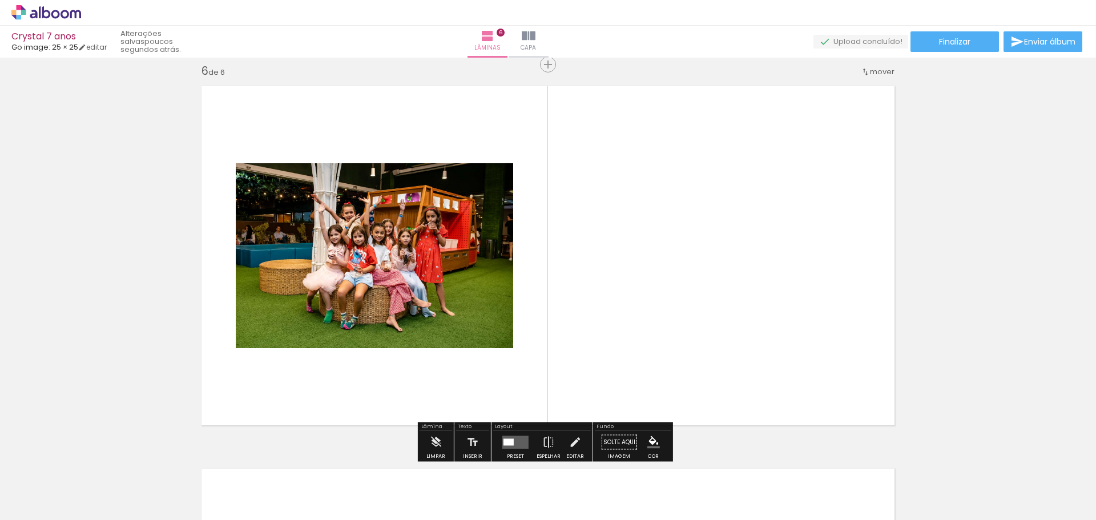
scroll to position [1927, 0]
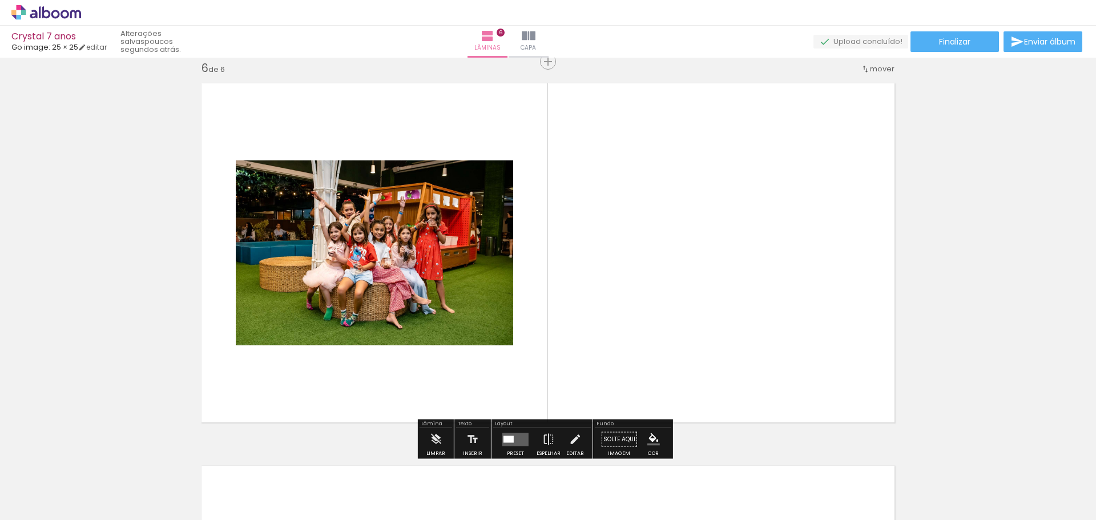
drag, startPoint x: 452, startPoint y: 477, endPoint x: 524, endPoint y: 430, distance: 86.3
click at [524, 312] on quentale-workspace at bounding box center [548, 260] width 1096 height 520
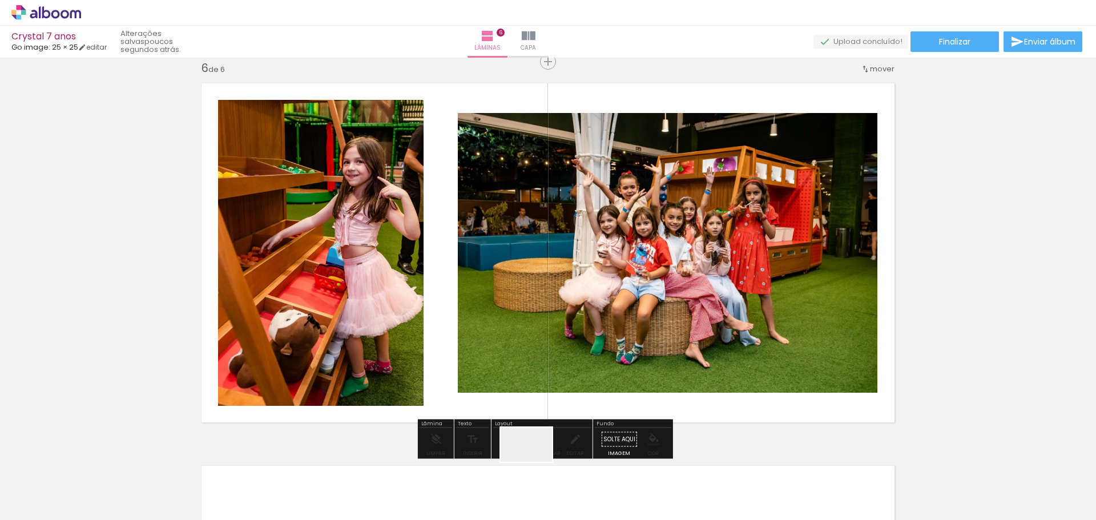
drag, startPoint x: 533, startPoint y: 474, endPoint x: 602, endPoint y: 410, distance: 94.1
click at [605, 311] on quentale-workspace at bounding box center [548, 260] width 1096 height 520
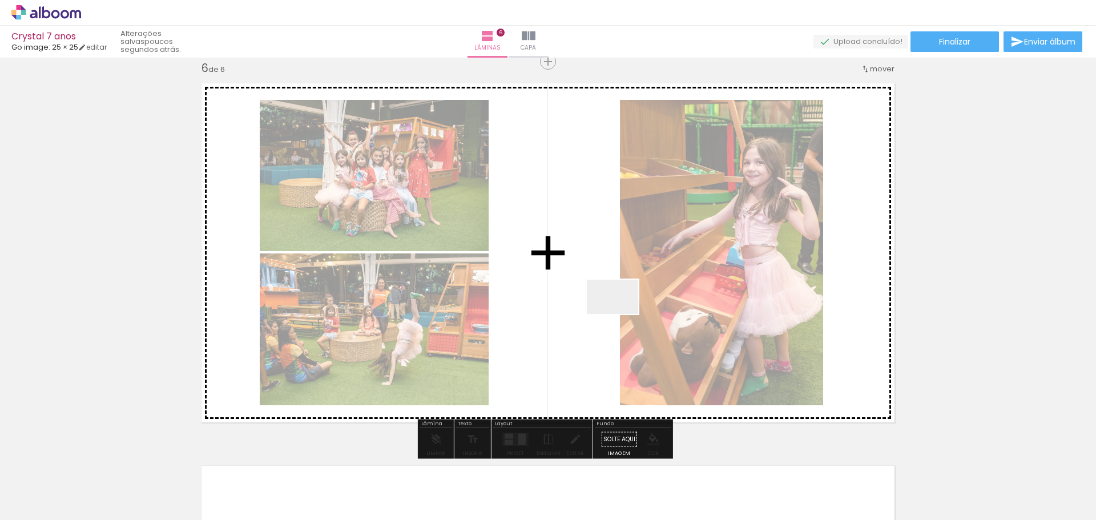
drag, startPoint x: 597, startPoint y: 455, endPoint x: 624, endPoint y: 308, distance: 149.3
click at [622, 310] on quentale-workspace at bounding box center [548, 260] width 1096 height 520
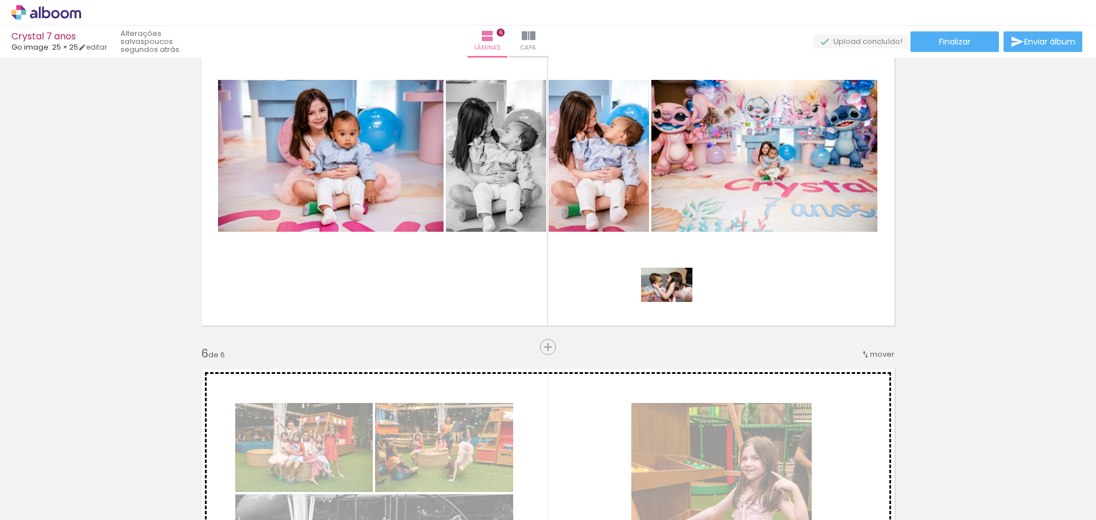
scroll to position [1585, 0]
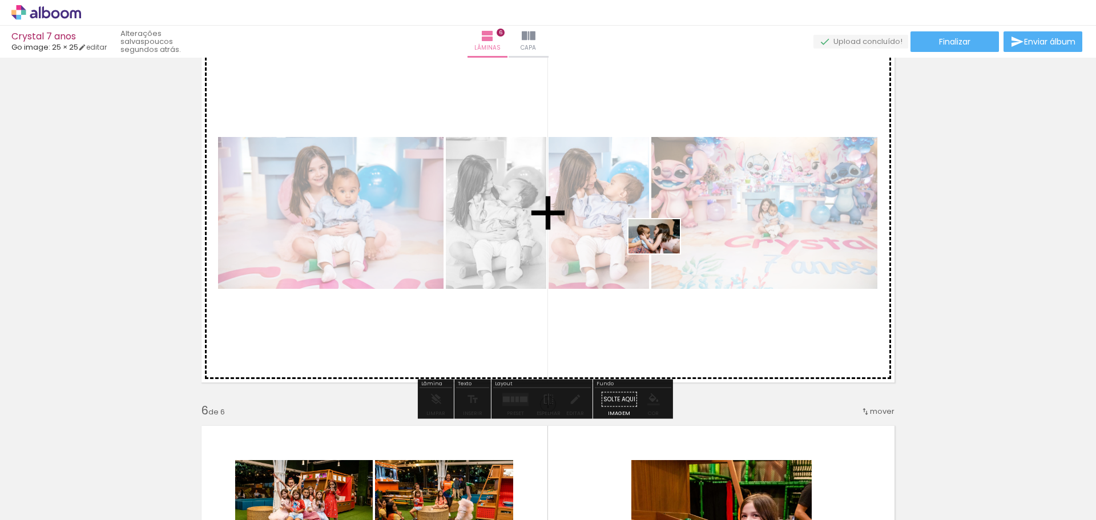
drag, startPoint x: 655, startPoint y: 484, endPoint x: 663, endPoint y: 253, distance: 230.8
click at [663, 253] on quentale-workspace at bounding box center [548, 260] width 1096 height 520
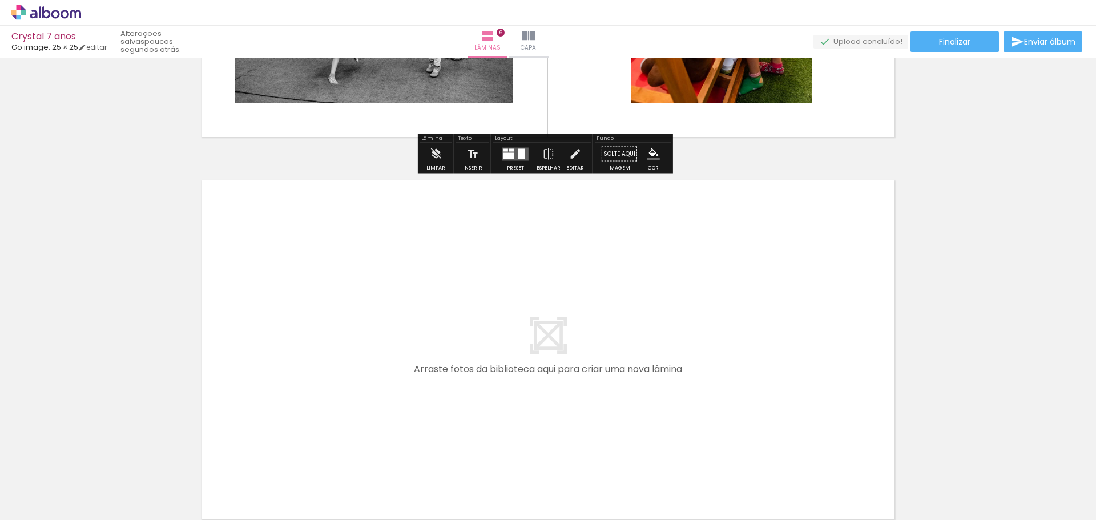
scroll to position [2270, 0]
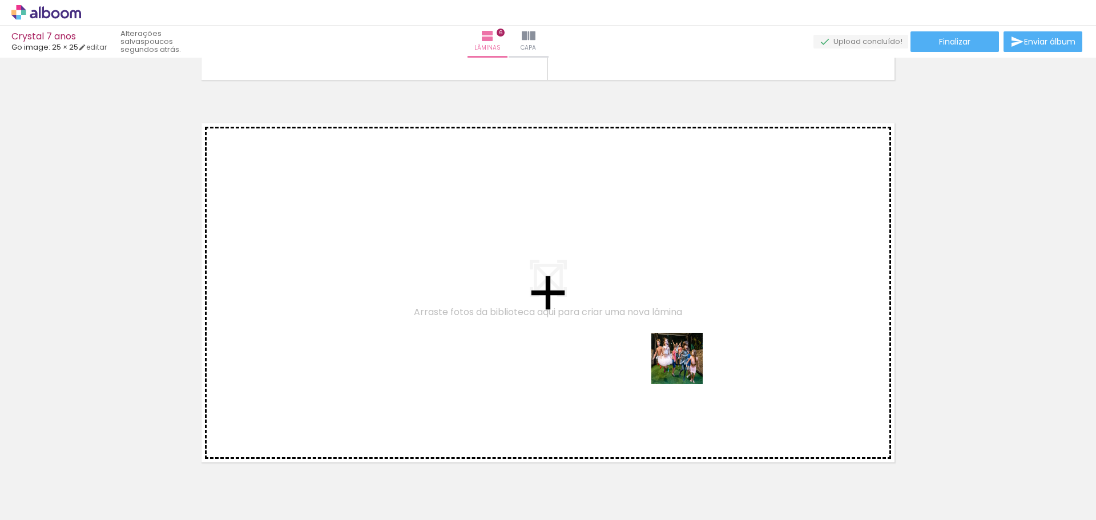
drag, startPoint x: 723, startPoint y: 492, endPoint x: 677, endPoint y: 349, distance: 149.9
click at [677, 349] on quentale-workspace at bounding box center [548, 260] width 1096 height 520
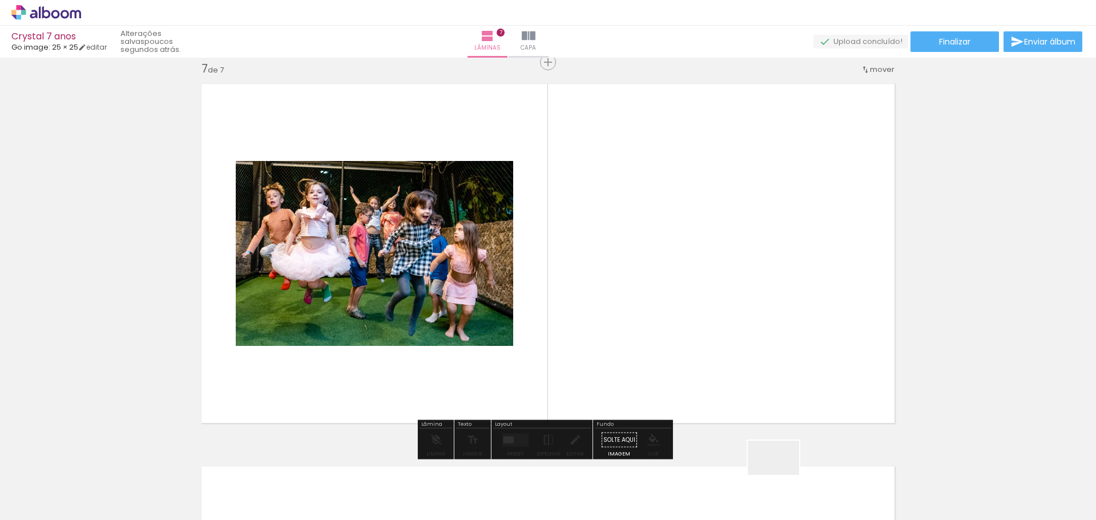
scroll to position [2310, 0]
drag, startPoint x: 779, startPoint y: 490, endPoint x: 803, endPoint y: 427, distance: 67.0
click at [787, 350] on quentale-workspace at bounding box center [548, 260] width 1096 height 520
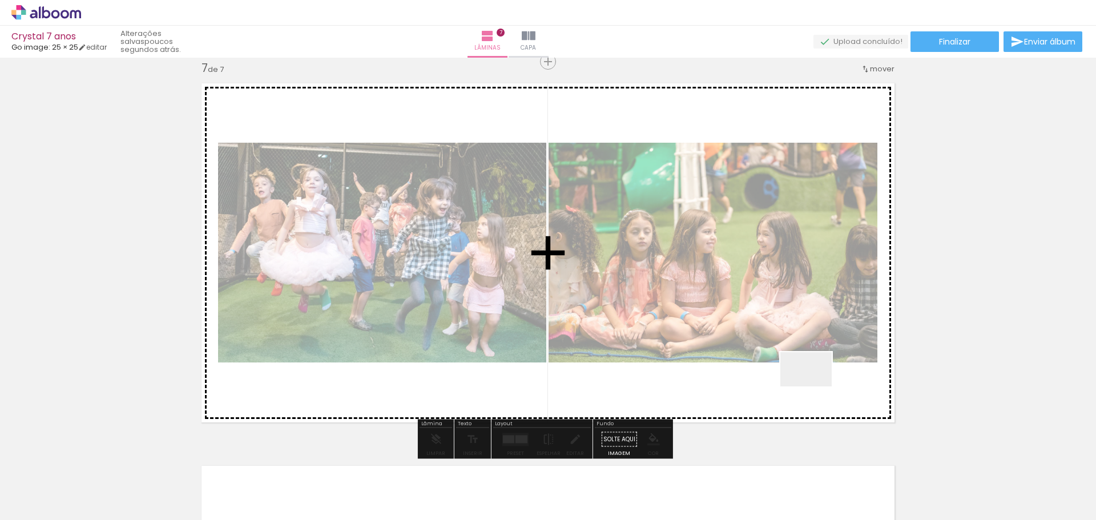
drag, startPoint x: 847, startPoint y: 497, endPoint x: 811, endPoint y: 377, distance: 125.2
click at [811, 378] on quentale-workspace at bounding box center [548, 260] width 1096 height 520
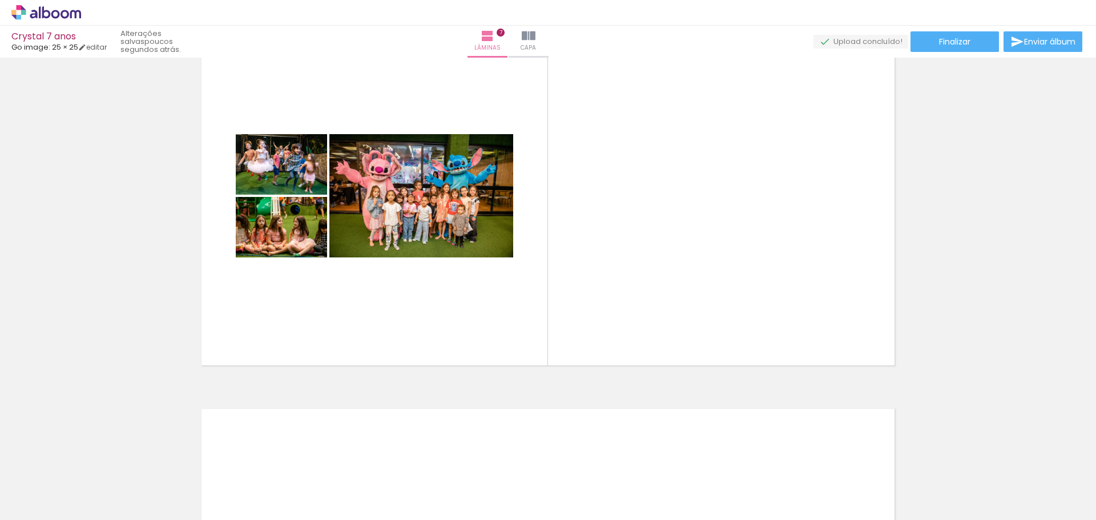
scroll to position [2481, 0]
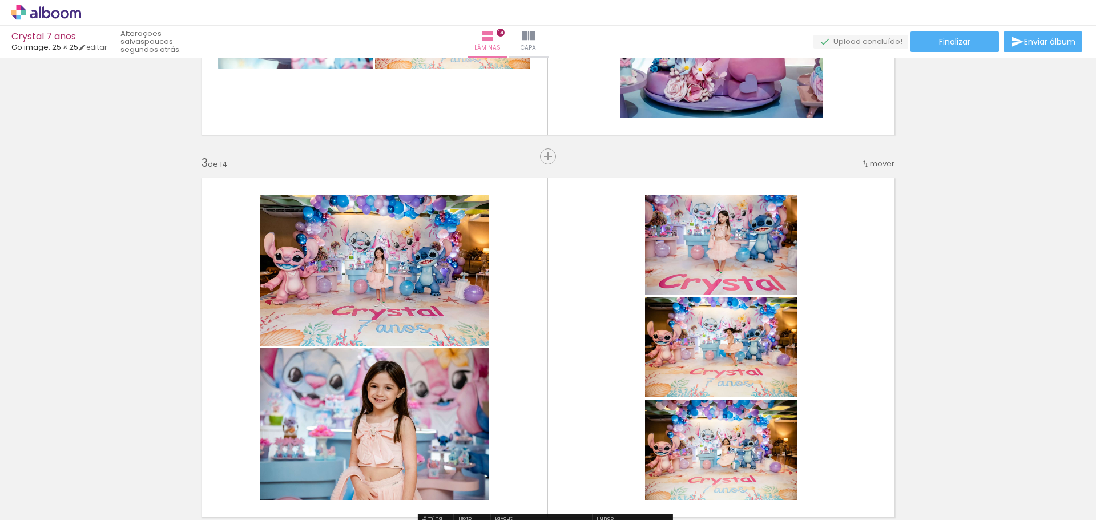
scroll to position [856, 0]
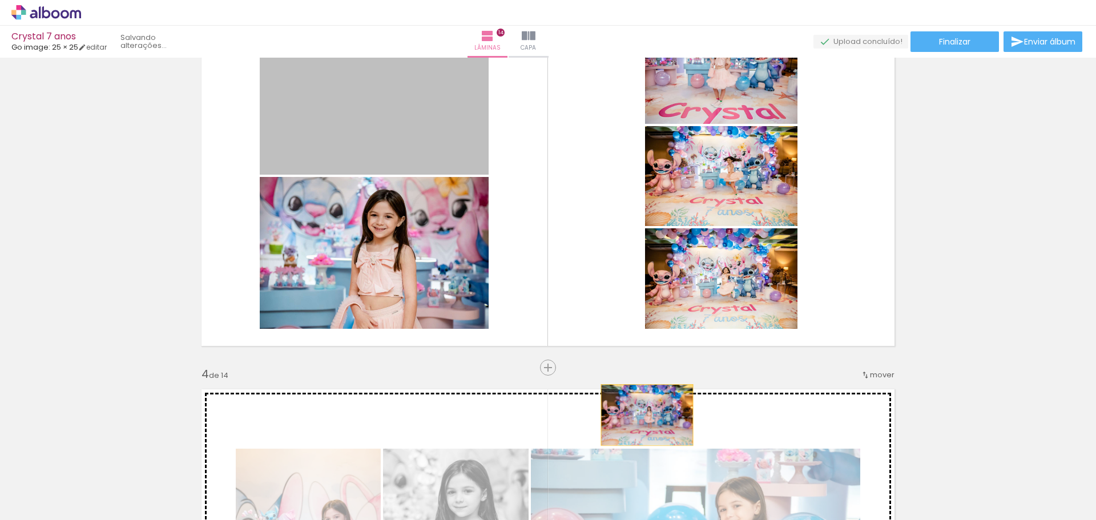
drag, startPoint x: 436, startPoint y: 146, endPoint x: 643, endPoint y: 415, distance: 339.9
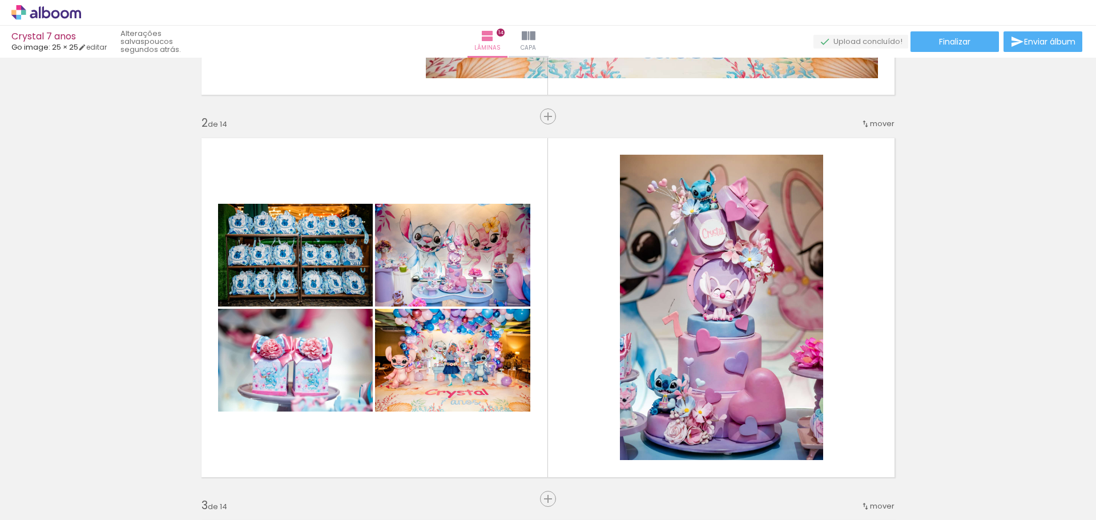
scroll to position [400, 0]
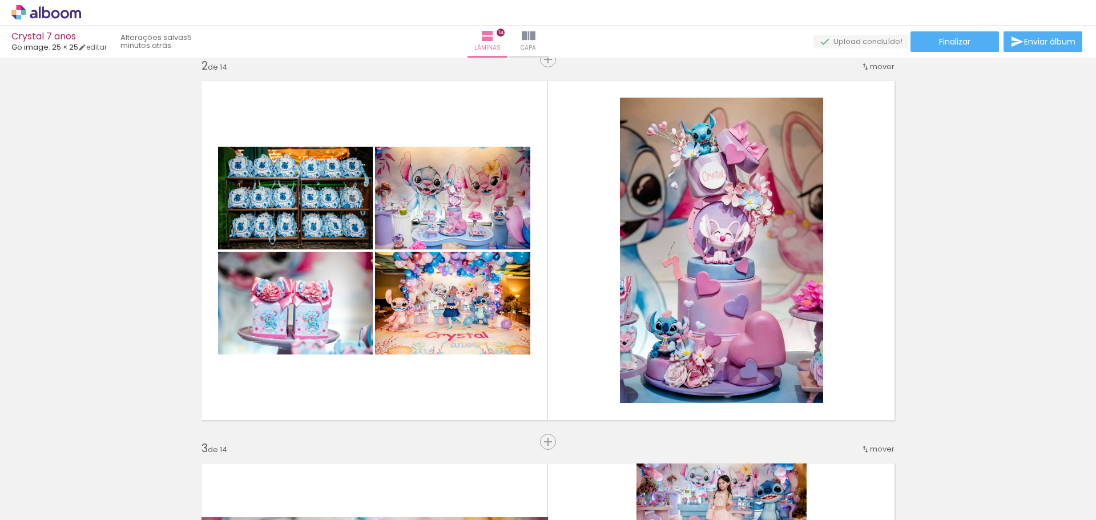
scroll to position [0, 2901]
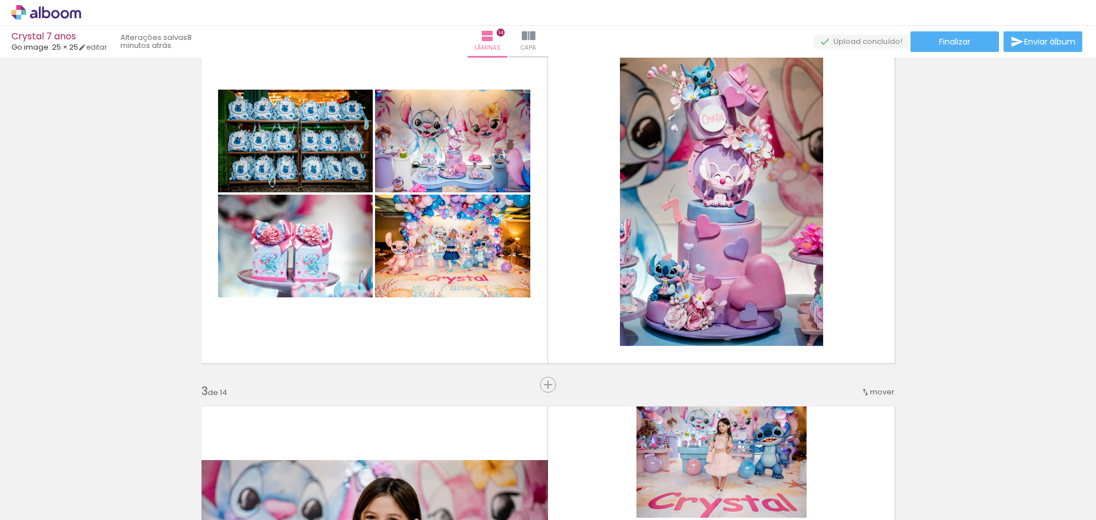
scroll to position [400, 0]
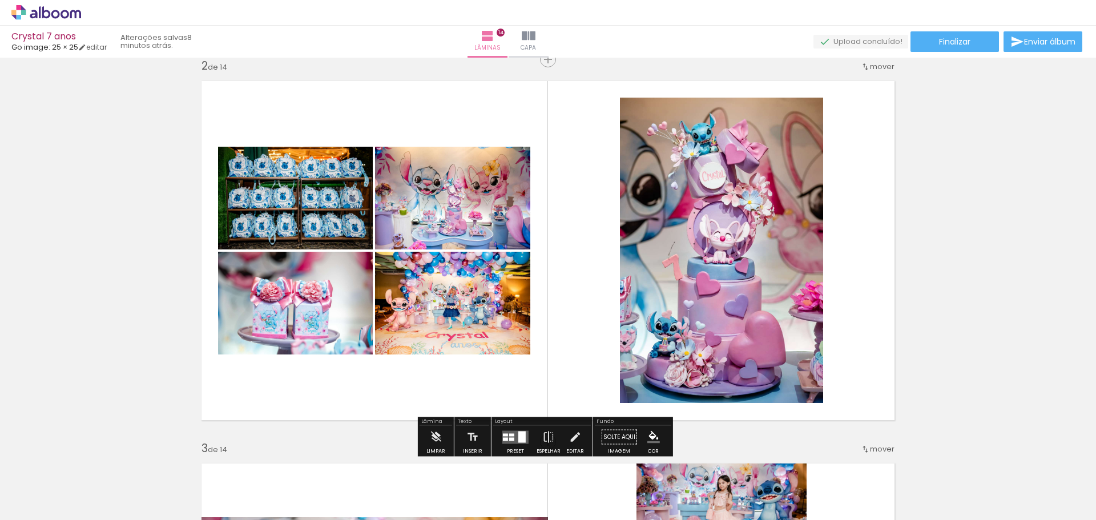
click at [528, 439] on div at bounding box center [515, 437] width 31 height 23
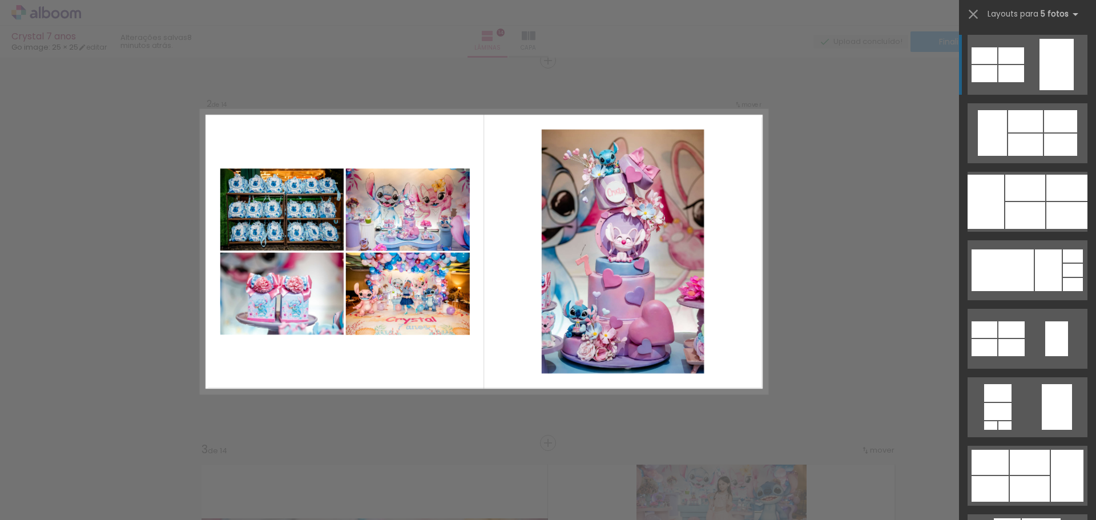
scroll to position [397, 0]
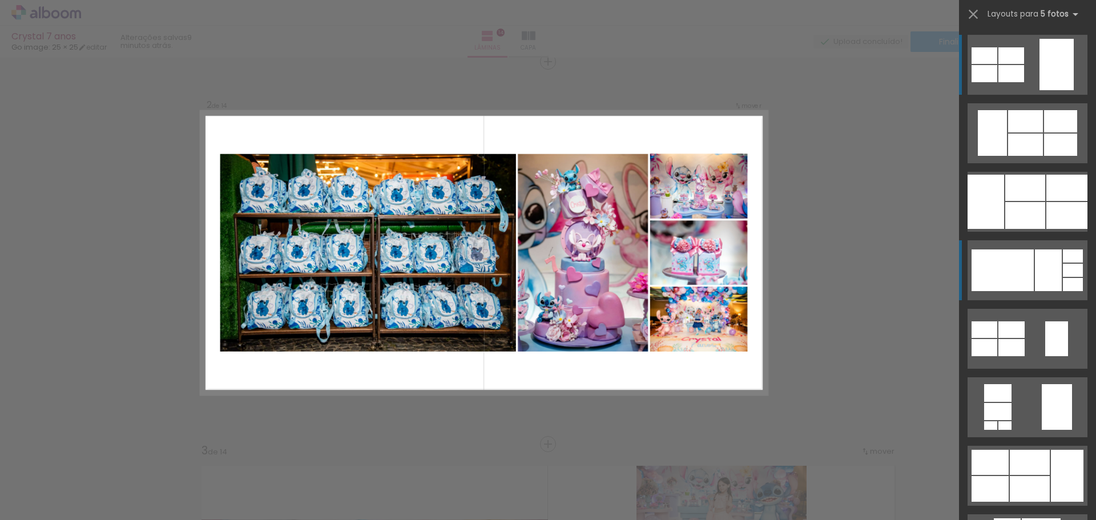
click at [978, 270] on div at bounding box center [1003, 270] width 62 height 42
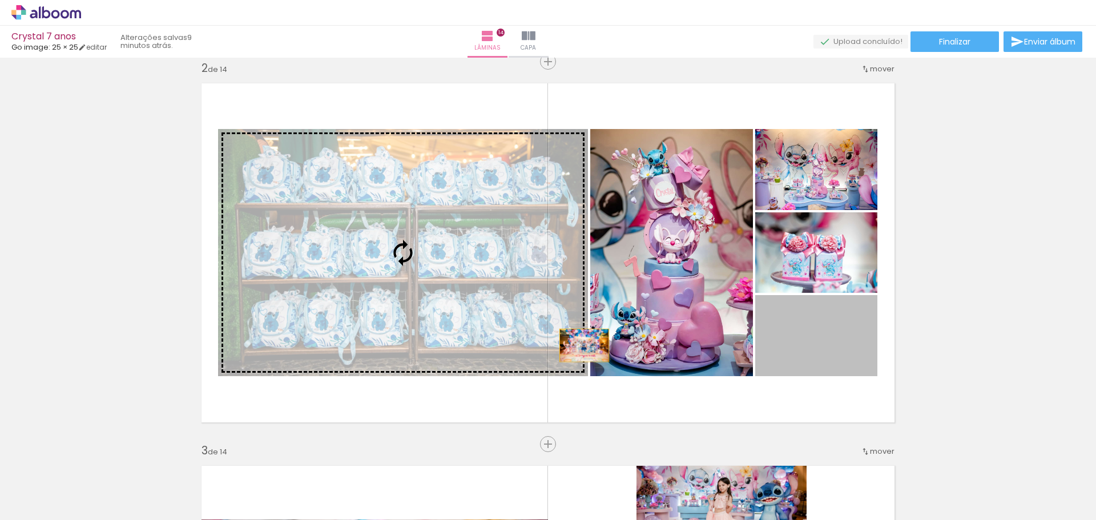
drag, startPoint x: 816, startPoint y: 356, endPoint x: 499, endPoint y: 326, distance: 318.8
click at [0, 0] on slot at bounding box center [0, 0] width 0 height 0
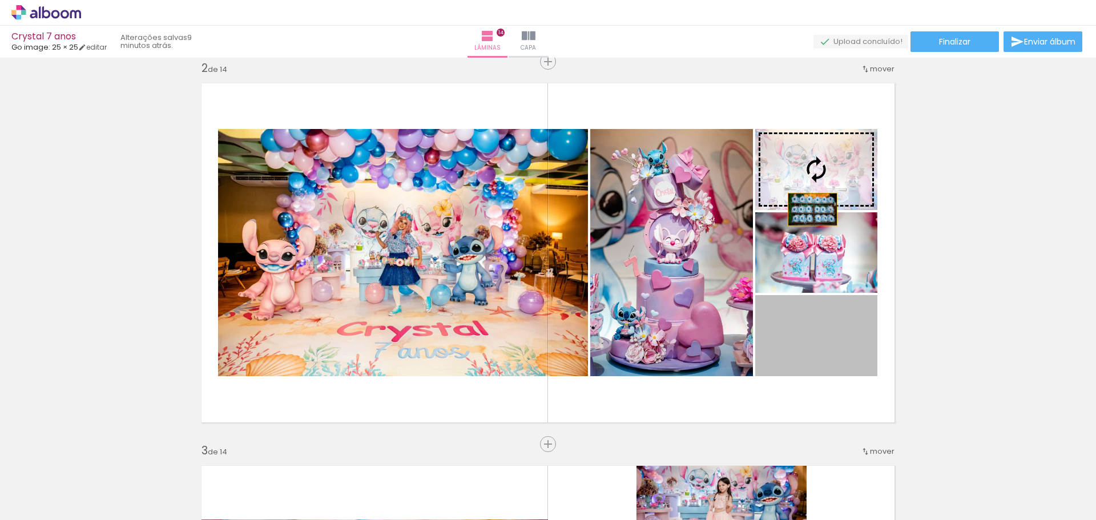
drag, startPoint x: 806, startPoint y: 341, endPoint x: 806, endPoint y: 179, distance: 162.1
click at [0, 0] on slot at bounding box center [0, 0] width 0 height 0
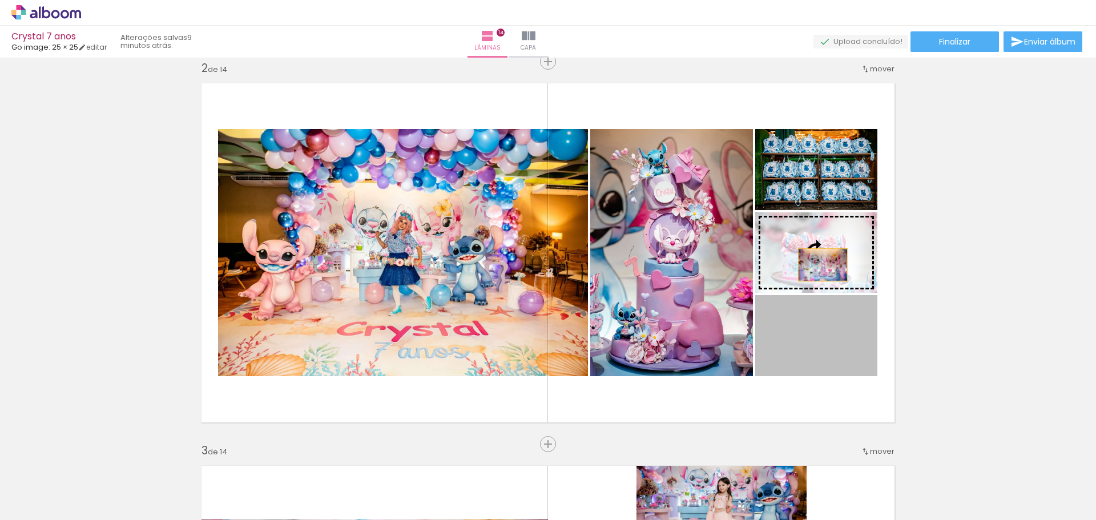
drag, startPoint x: 828, startPoint y: 348, endPoint x: 819, endPoint y: 264, distance: 85.0
click at [0, 0] on slot at bounding box center [0, 0] width 0 height 0
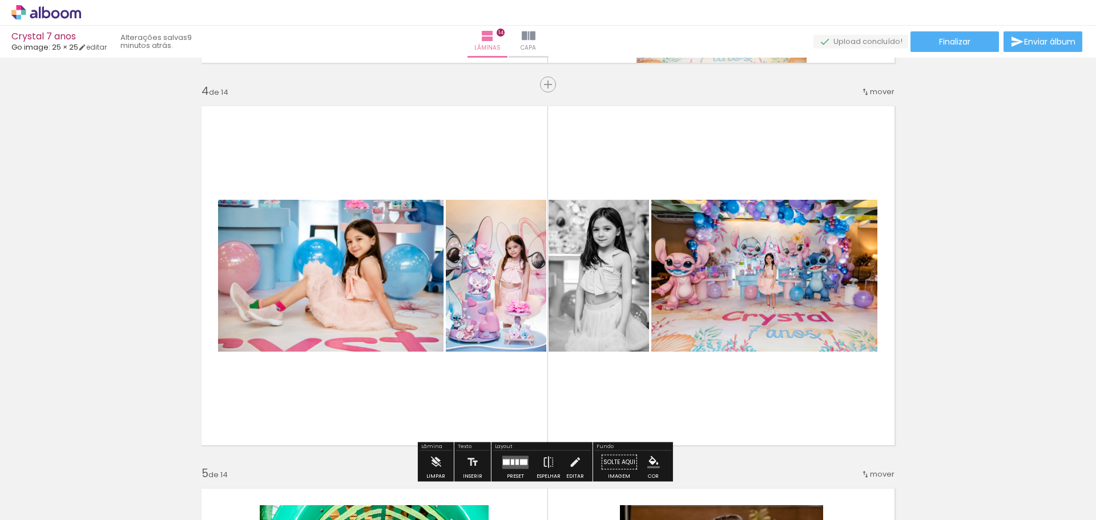
scroll to position [1197, 0]
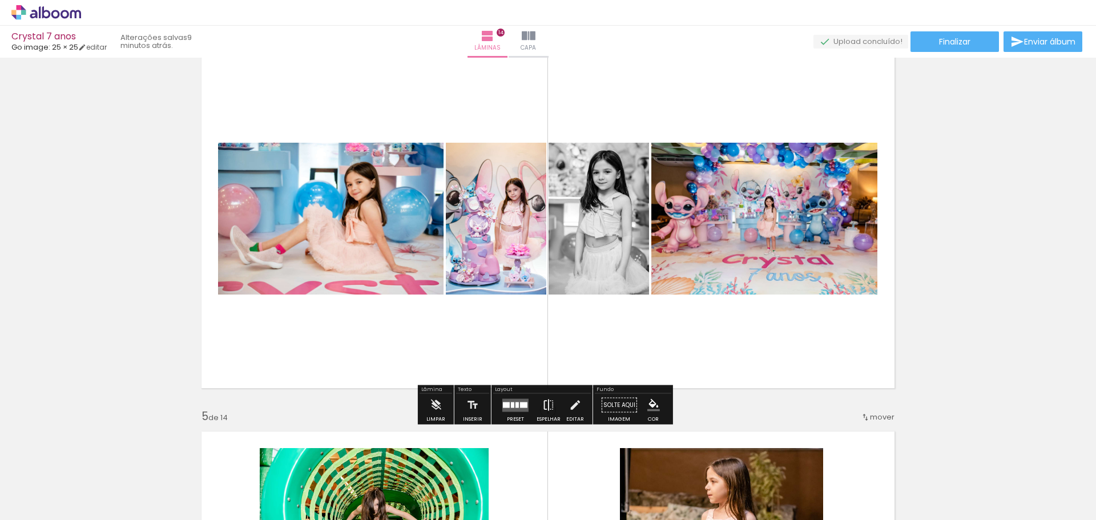
click at [543, 410] on iron-icon at bounding box center [548, 405] width 13 height 23
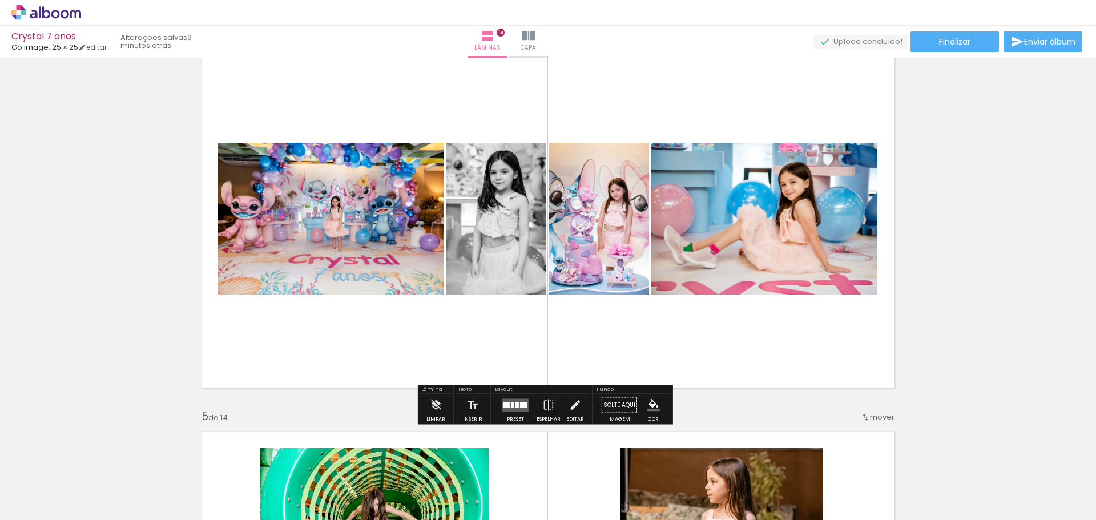
scroll to position [1311, 0]
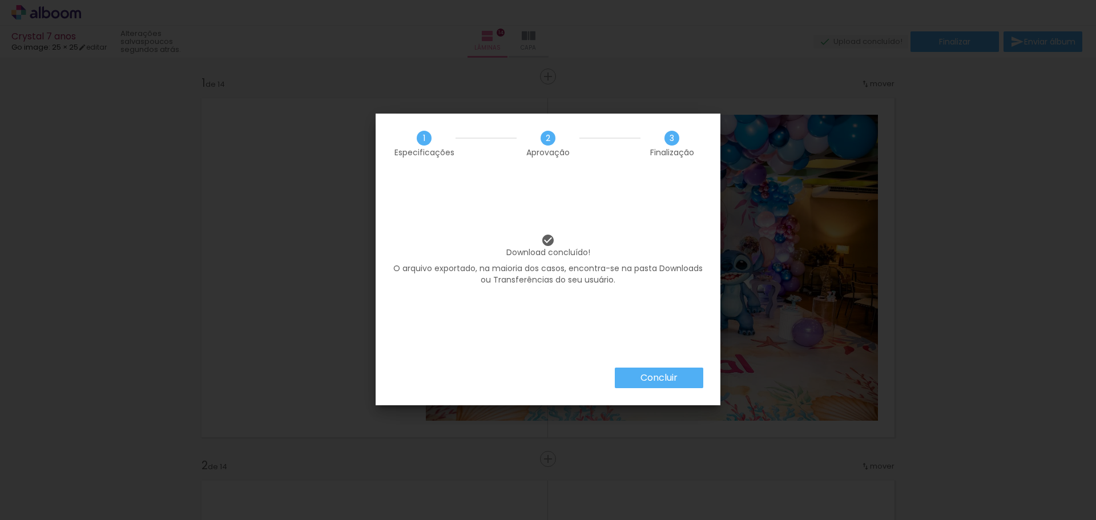
scroll to position [0, 2901]
click at [689, 382] on paper-button "Concluir" at bounding box center [659, 378] width 88 height 21
